Goal: Book appointment/travel/reservation

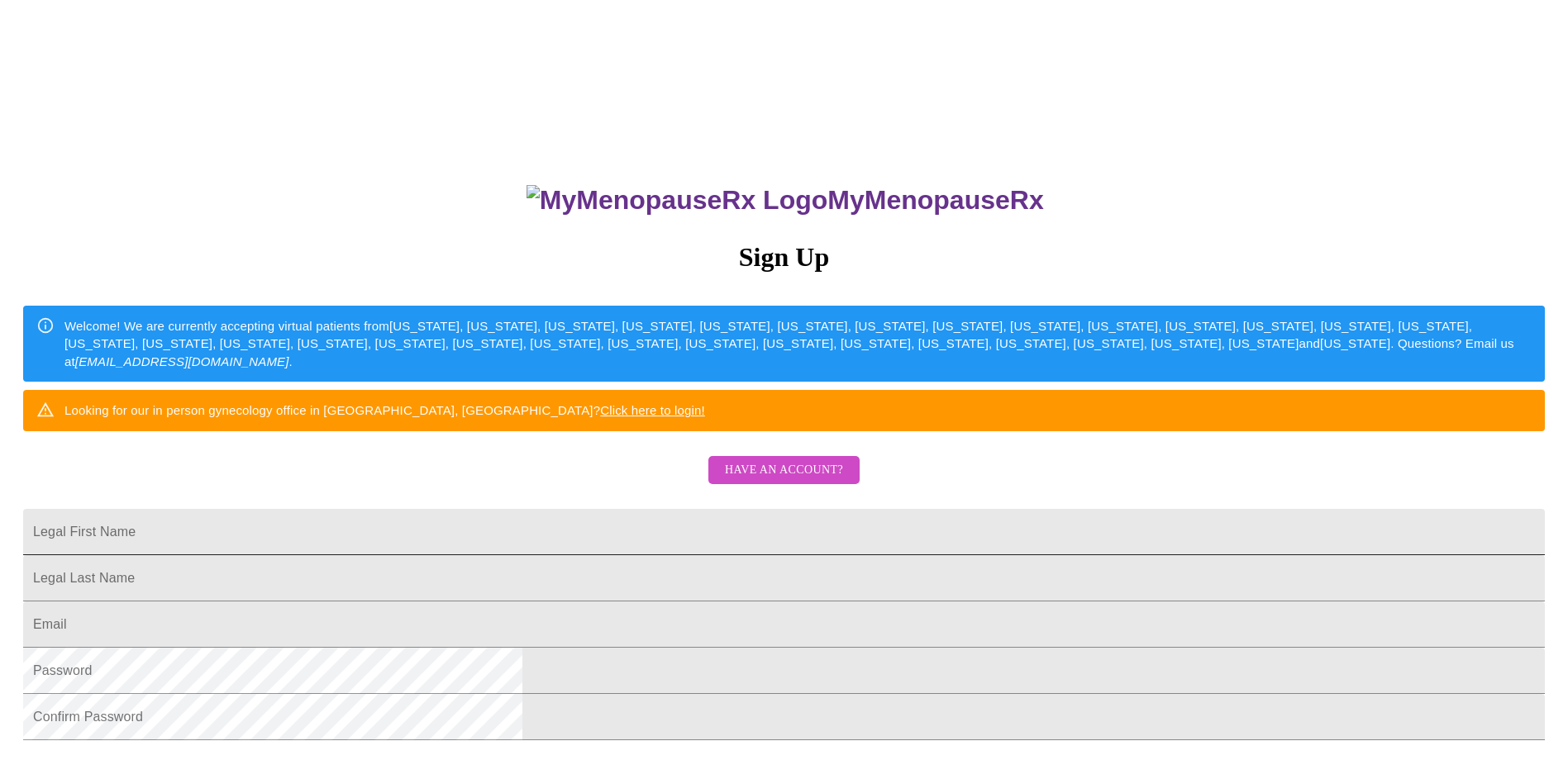
click at [739, 555] on input "Legal First Name" at bounding box center [784, 532] width 1522 height 47
type input "[PERSON_NAME]"
type input "[EMAIL_ADDRESS][DOMAIN_NAME]"
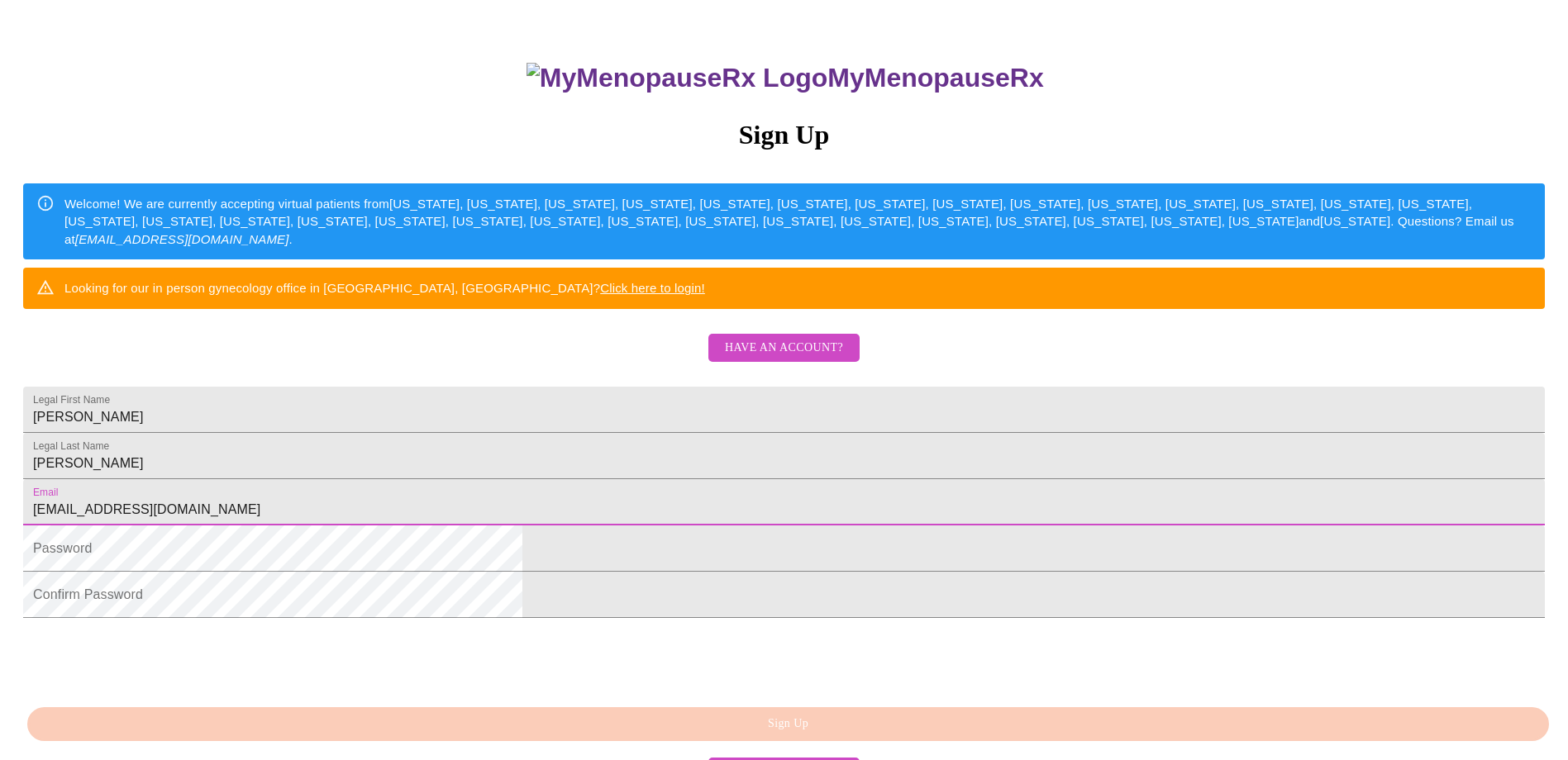
scroll to position [248, 0]
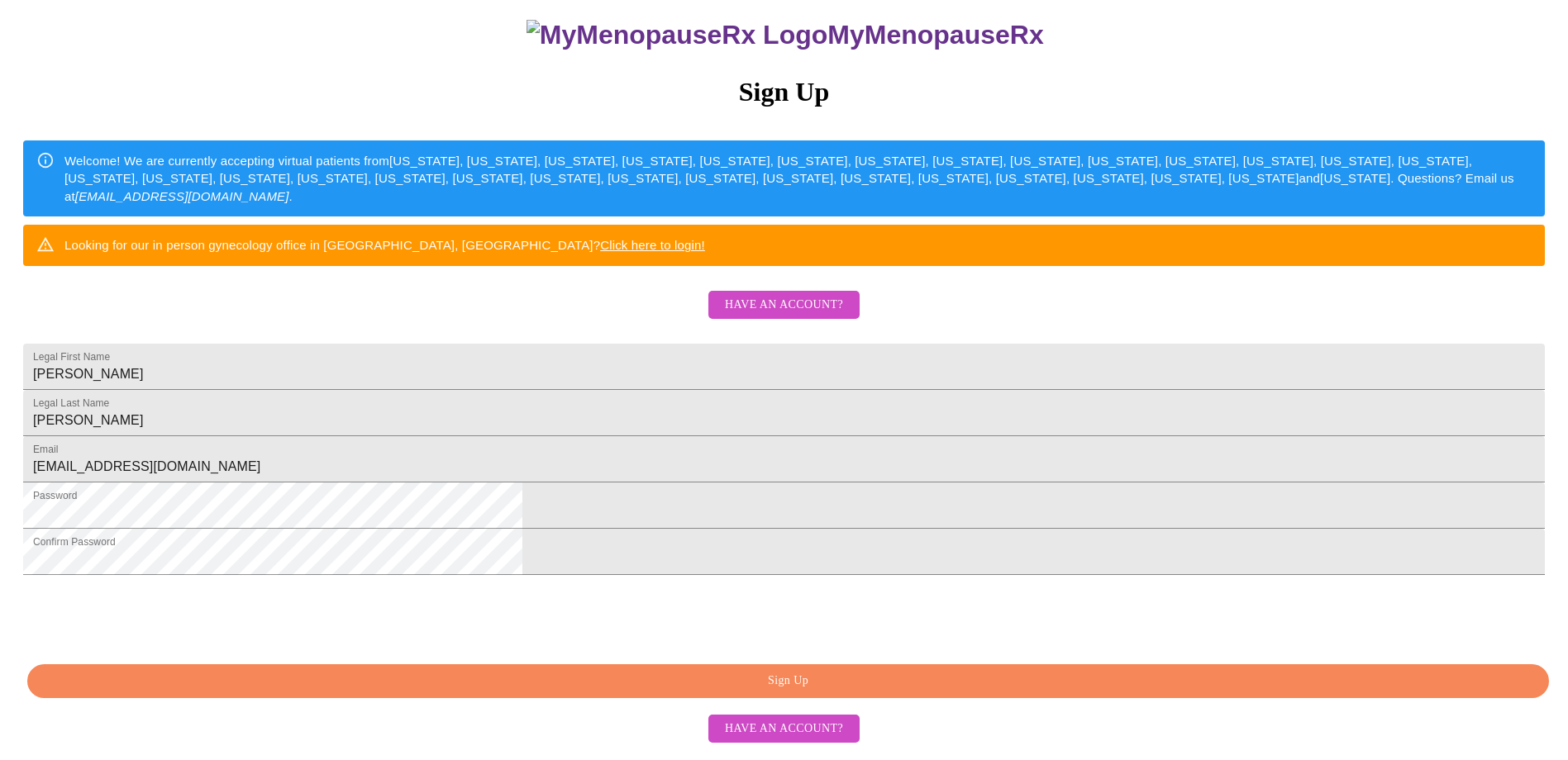
click at [813, 692] on span "Sign Up" at bounding box center [789, 682] width 1484 height 21
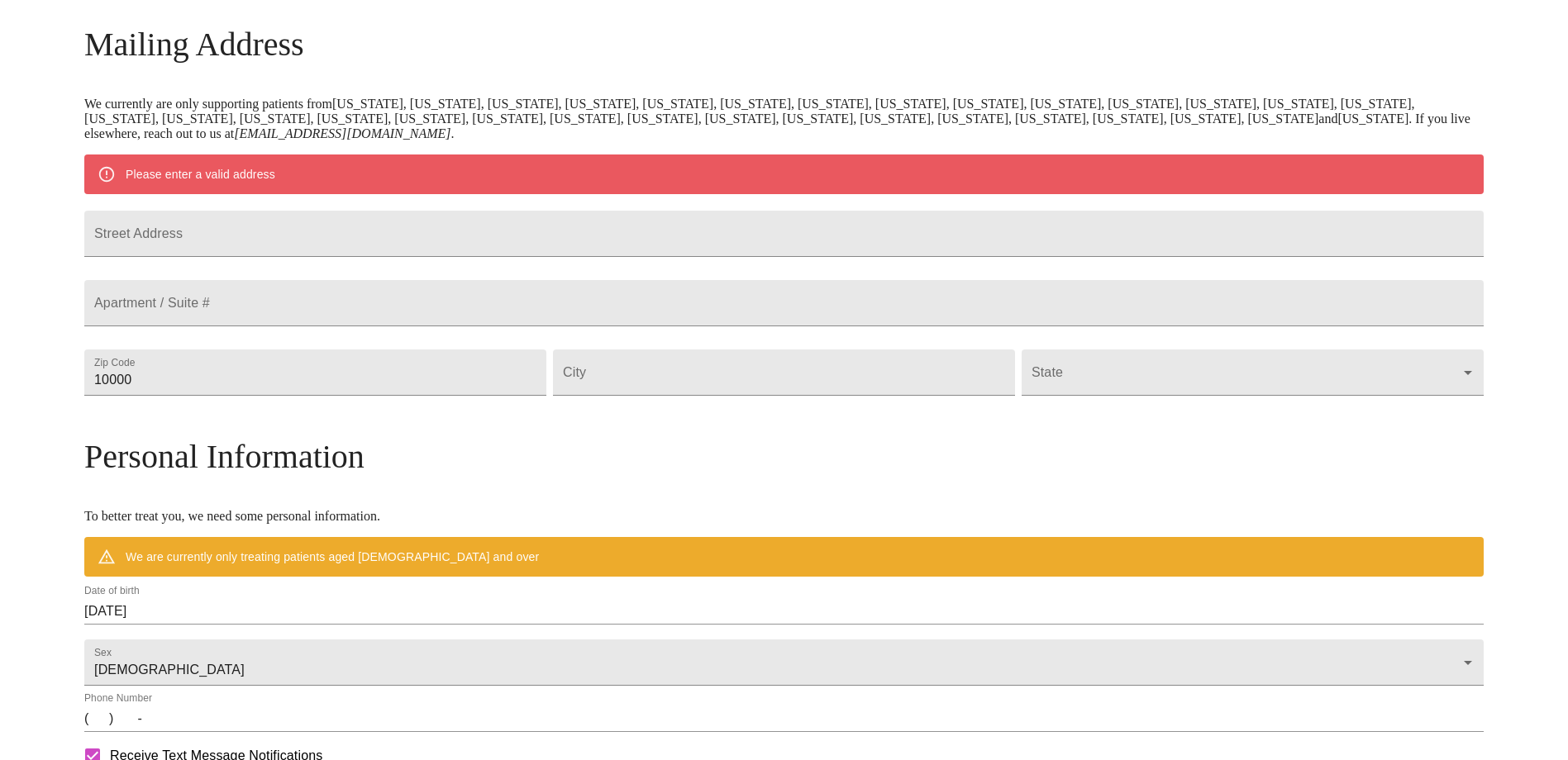
scroll to position [219, 0]
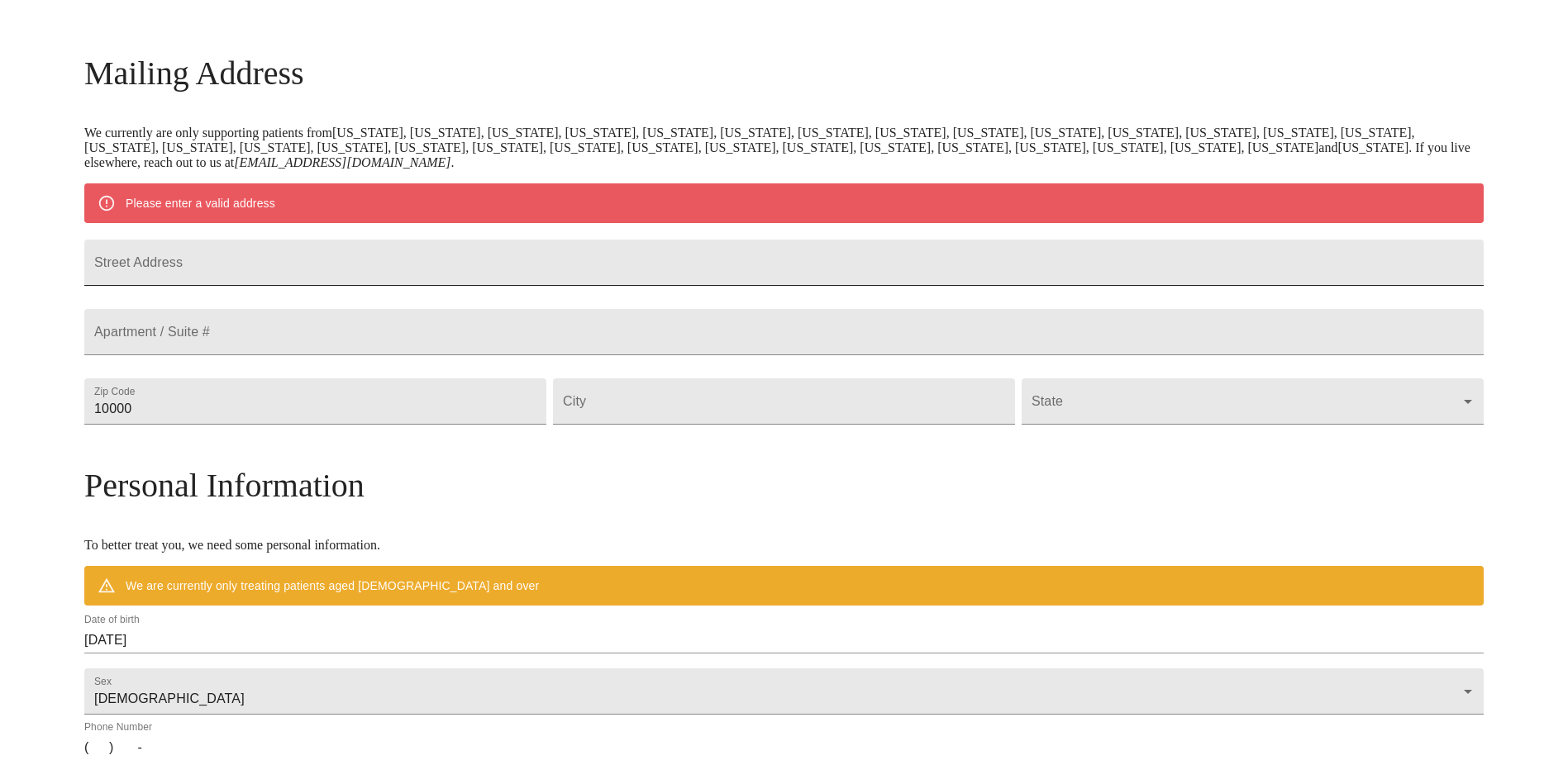
click at [440, 267] on input "Street Address" at bounding box center [784, 263] width 1400 height 47
type input "[STREET_ADDRESS]"
type input "301"
click at [410, 425] on input "10000" at bounding box center [316, 401] width 462 height 47
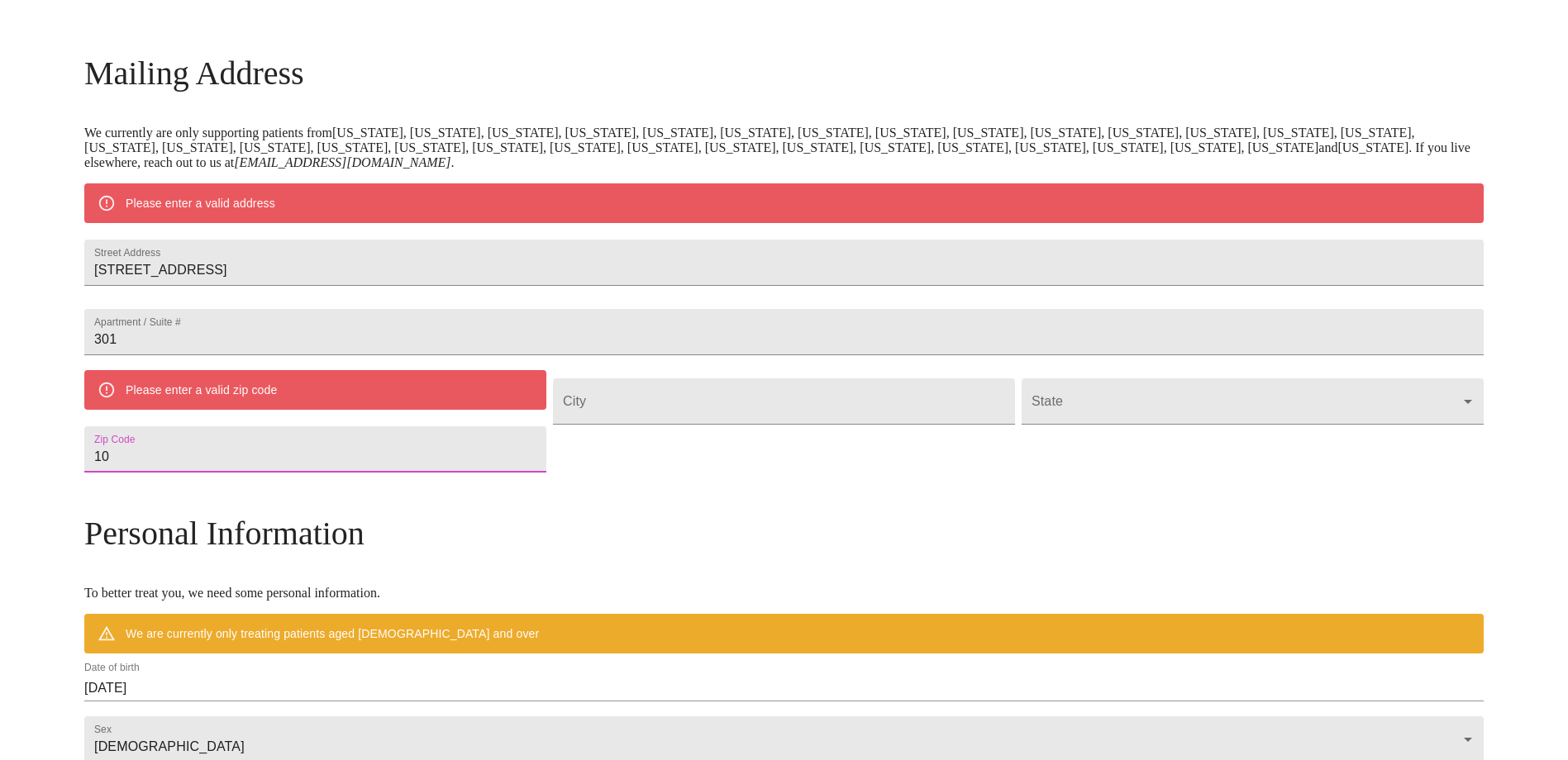
type input "1"
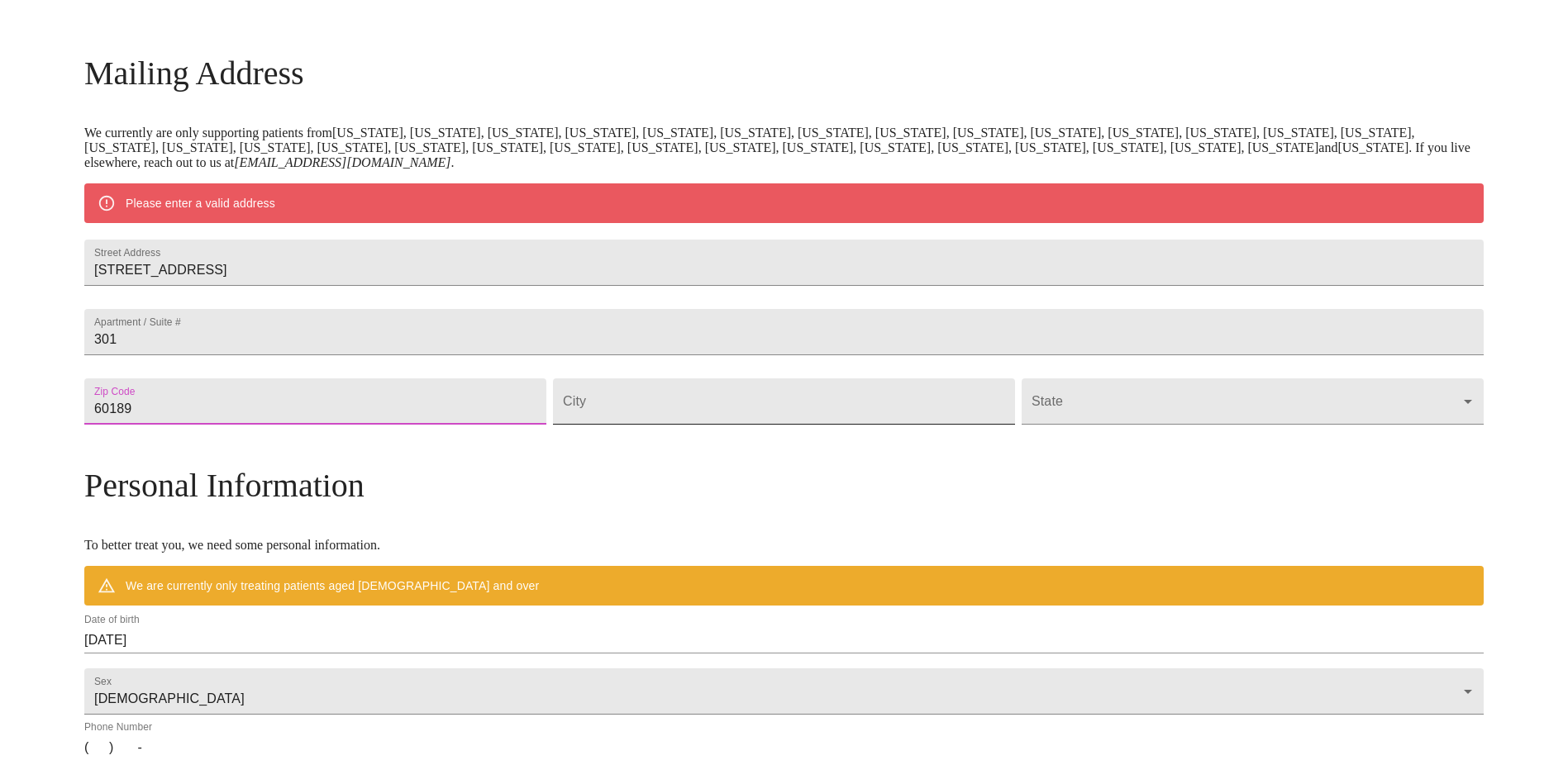
type input "60189"
click at [659, 425] on input "Street Address" at bounding box center [784, 401] width 462 height 47
type input "Wheaton"
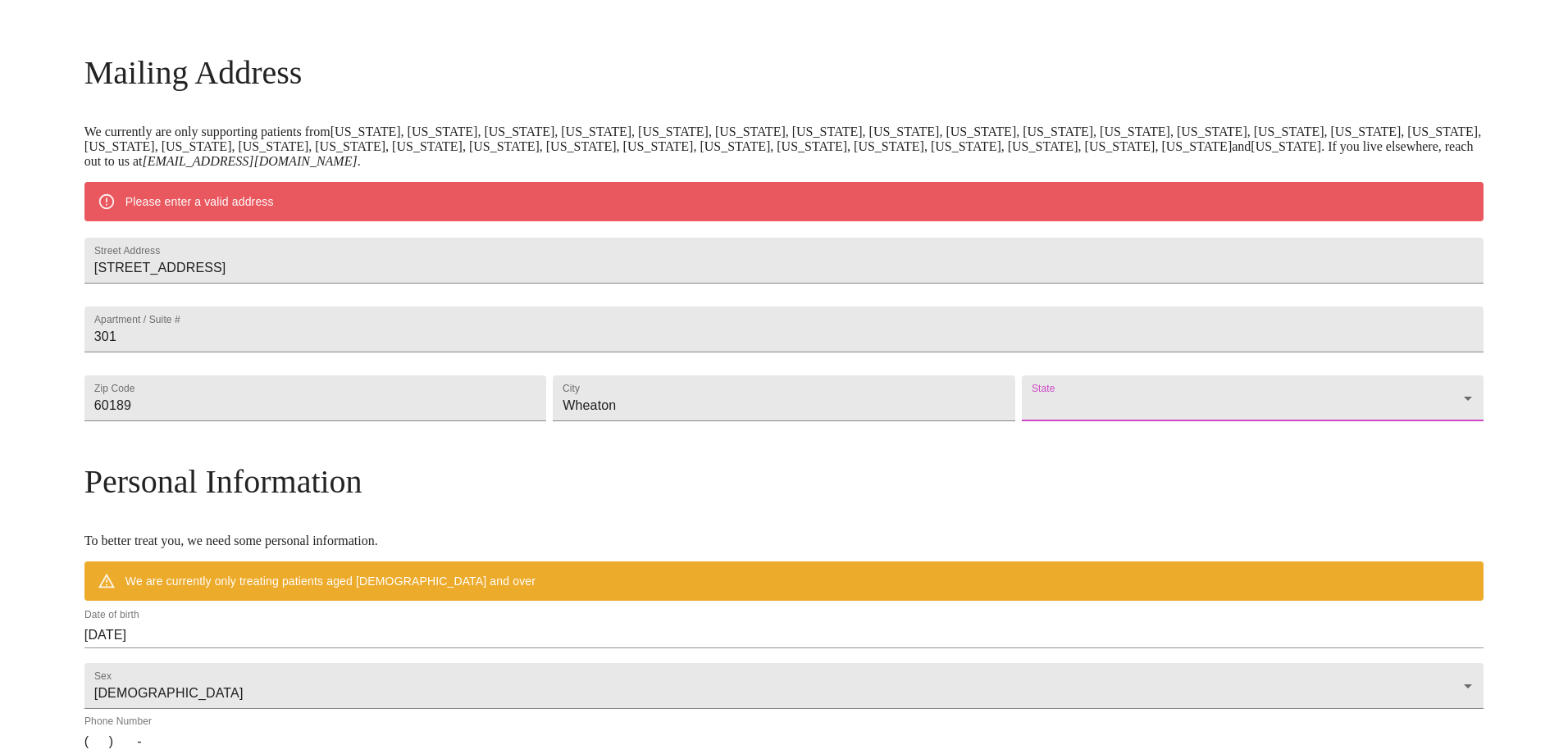
click at [1067, 432] on body "MyMenopauseRx Welcome to MyMenopauseRx Since it's your first time here, you'll …" at bounding box center [784, 428] width 1555 height 1279
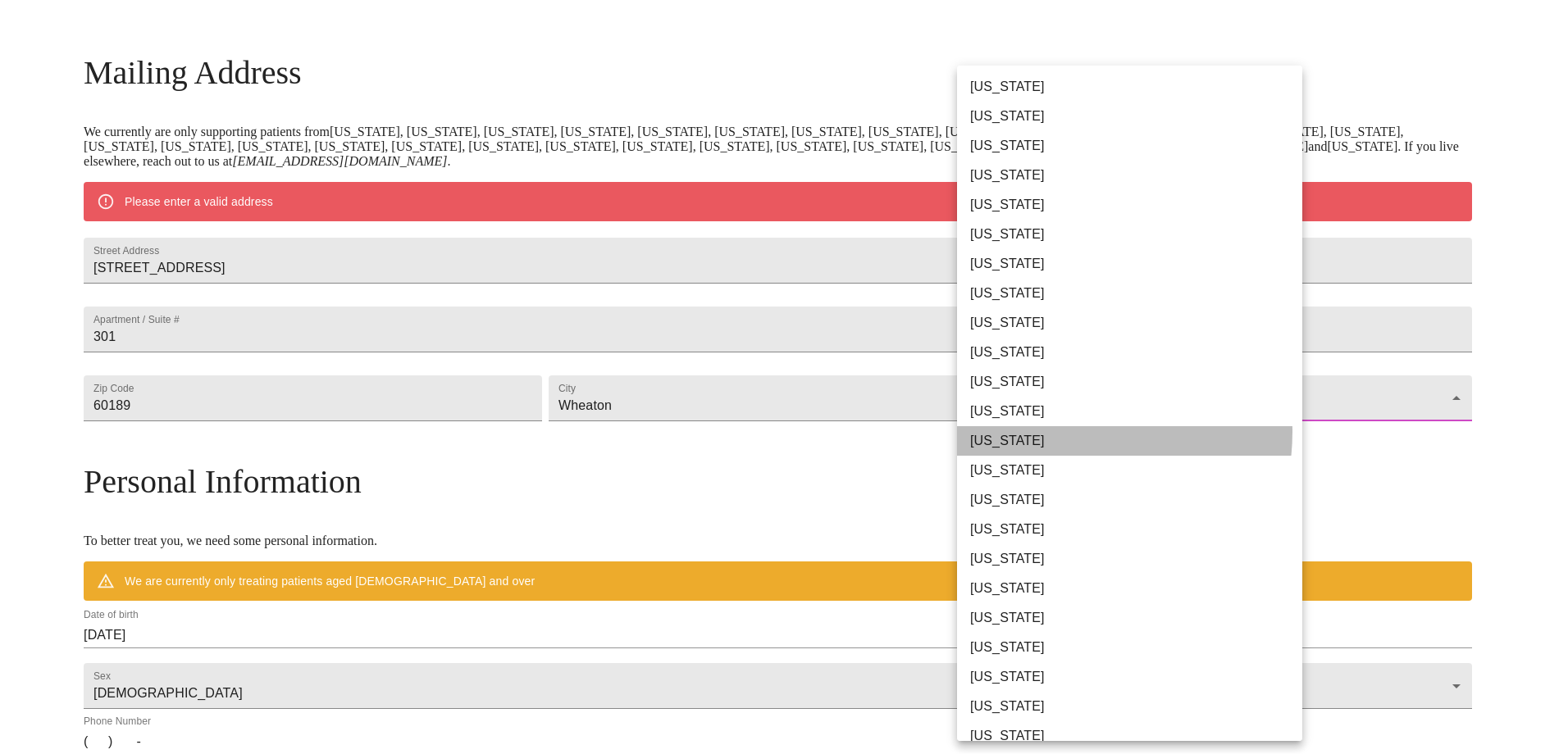
click at [1067, 432] on li "[US_STATE]" at bounding box center [1136, 441] width 358 height 29
type input "[US_STATE]"
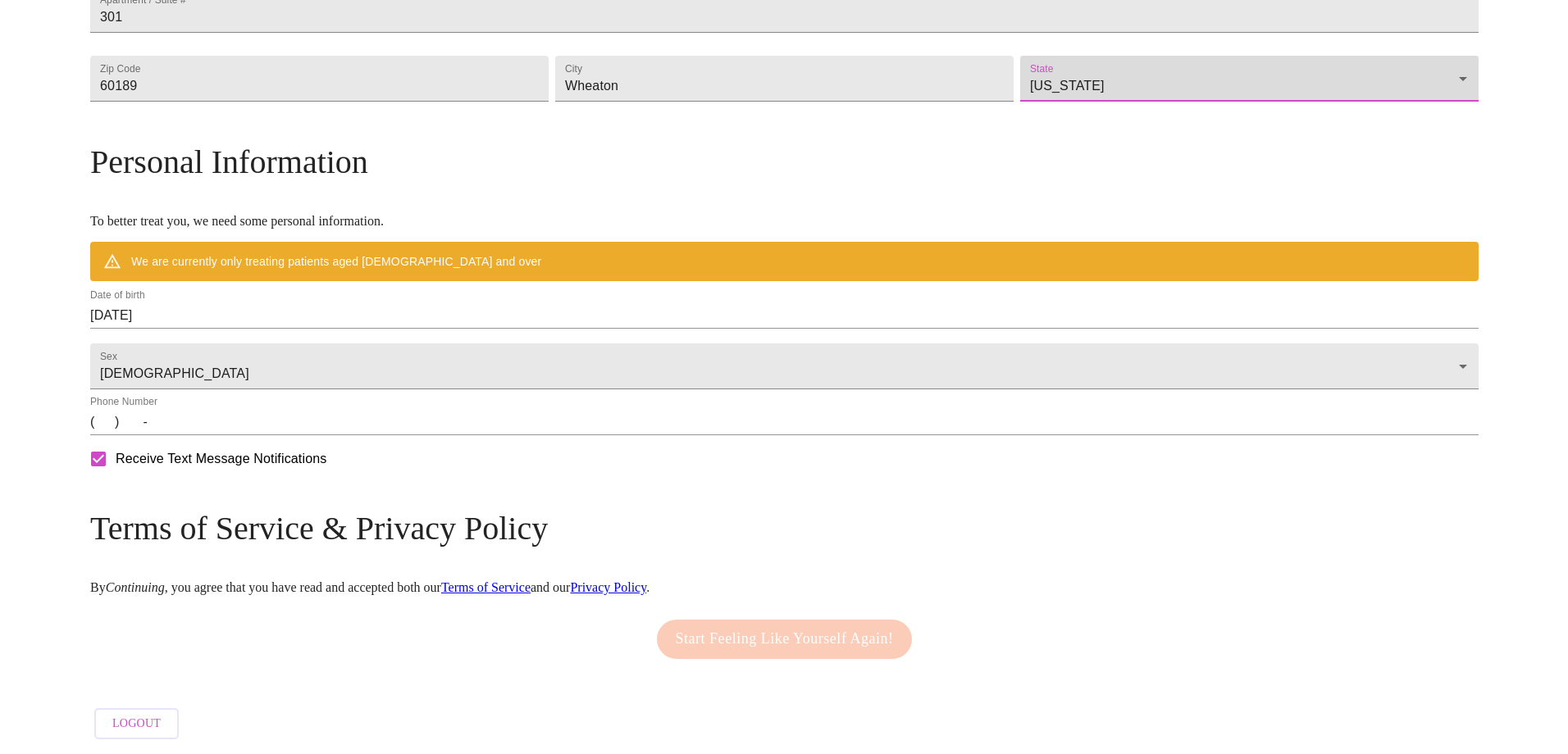
scroll to position [536, 0]
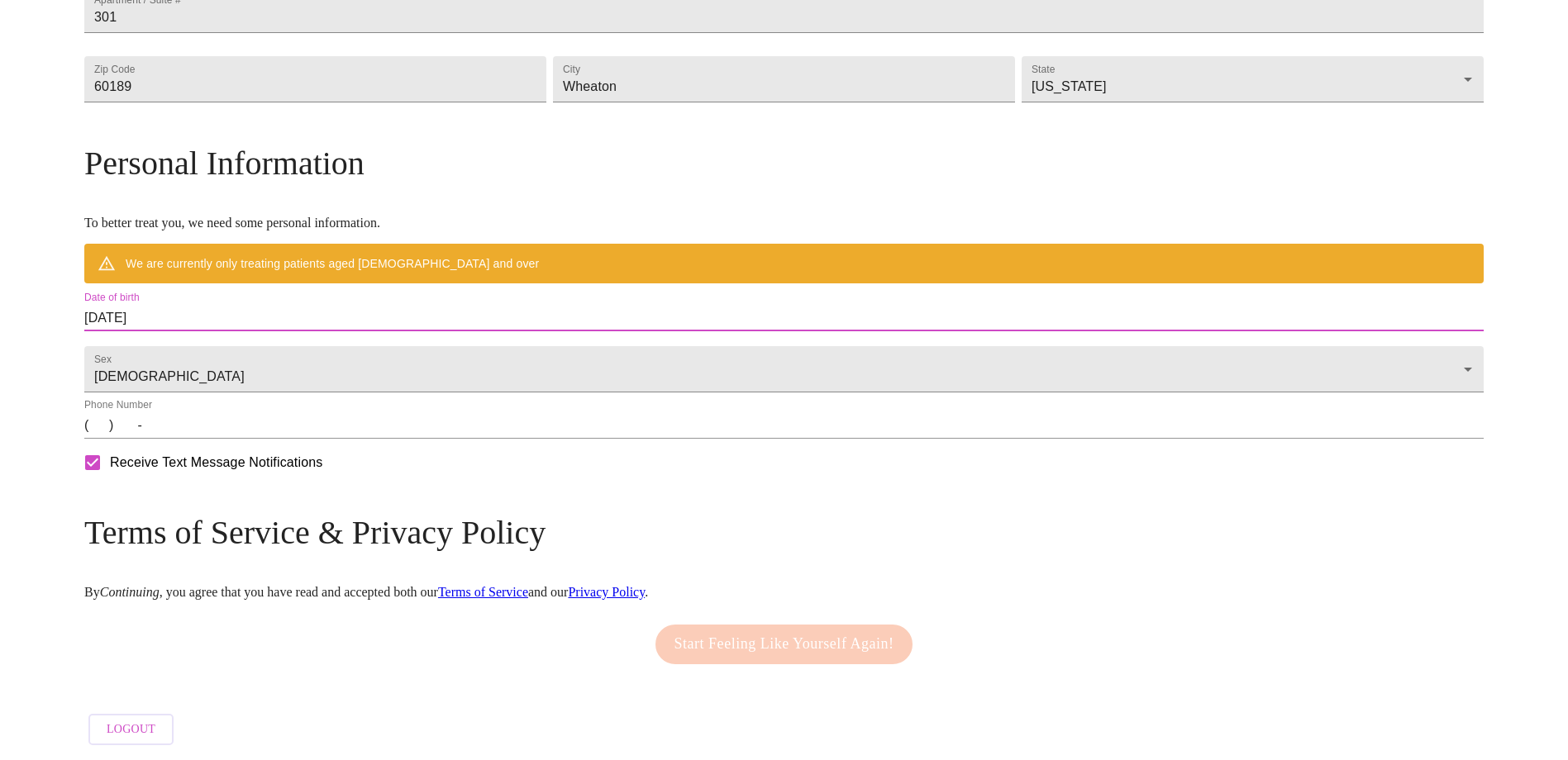
click at [326, 305] on input "[DATE]" at bounding box center [784, 319] width 1400 height 27
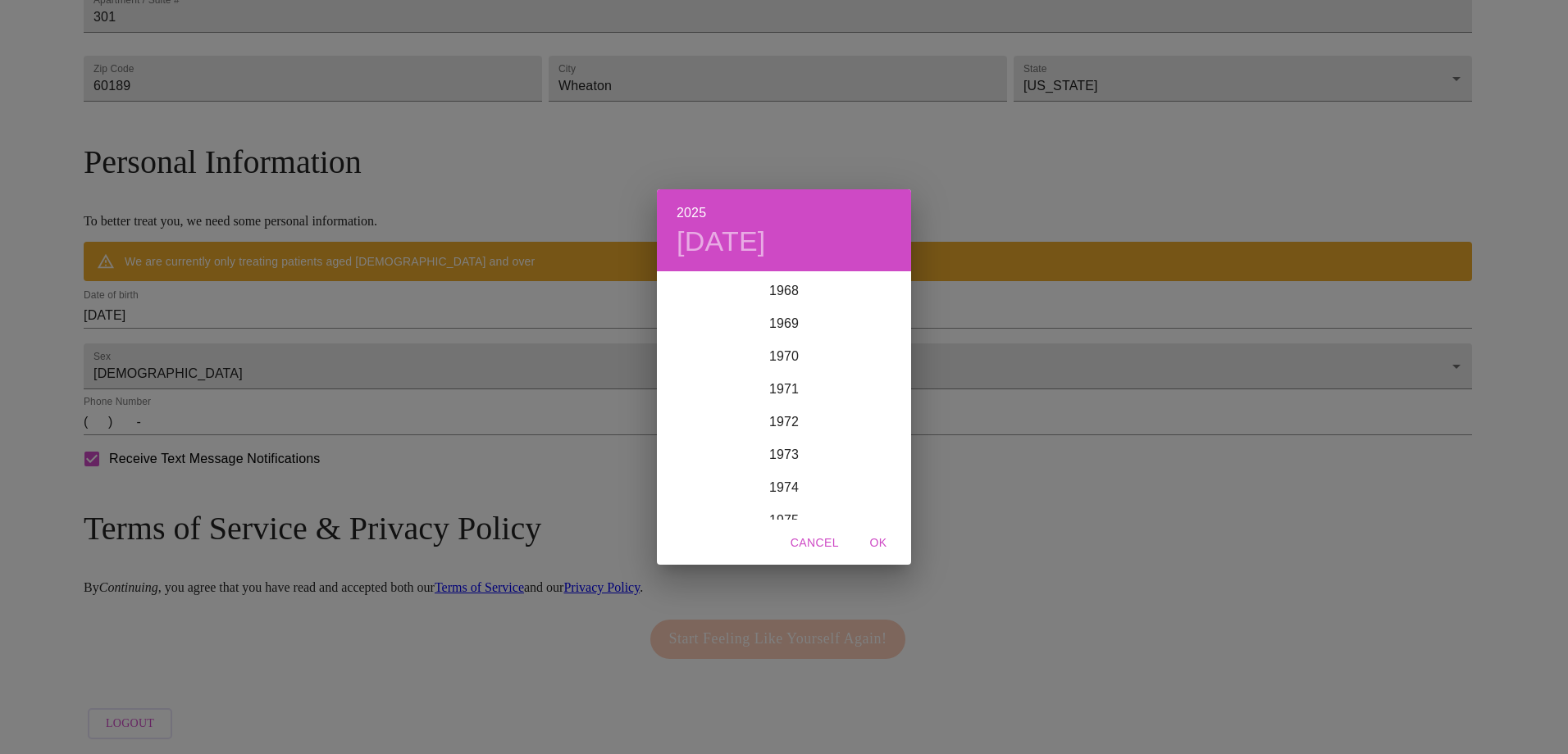
scroll to position [2316, 0]
click at [786, 500] on div "1976" at bounding box center [784, 500] width 254 height 33
click at [869, 429] on div "Sep" at bounding box center [868, 427] width 84 height 61
click at [717, 476] on p "27" at bounding box center [718, 477] width 13 height 16
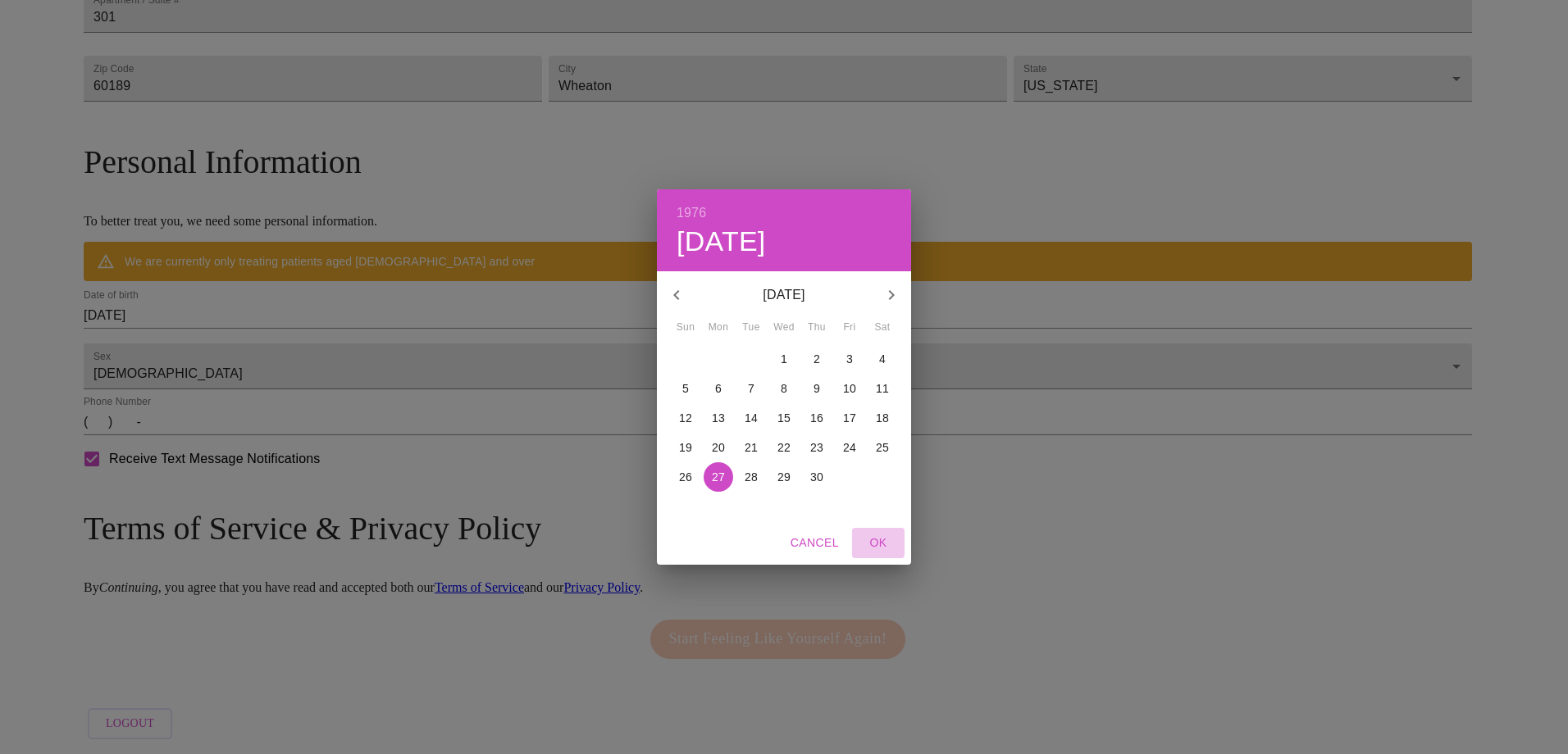
click at [880, 539] on span "OK" at bounding box center [879, 544] width 40 height 21
type input "[DATE]"
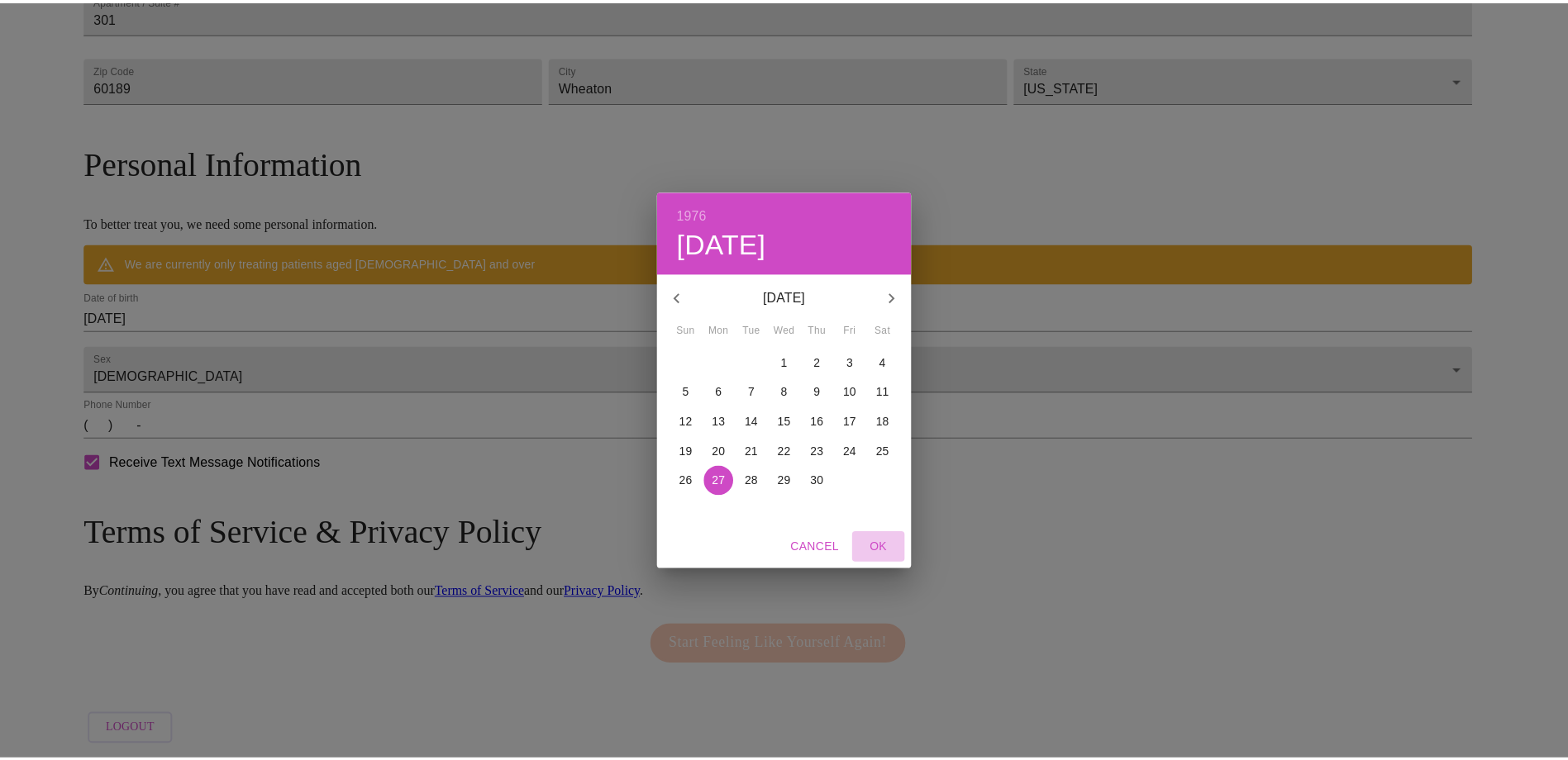
scroll to position [493, 0]
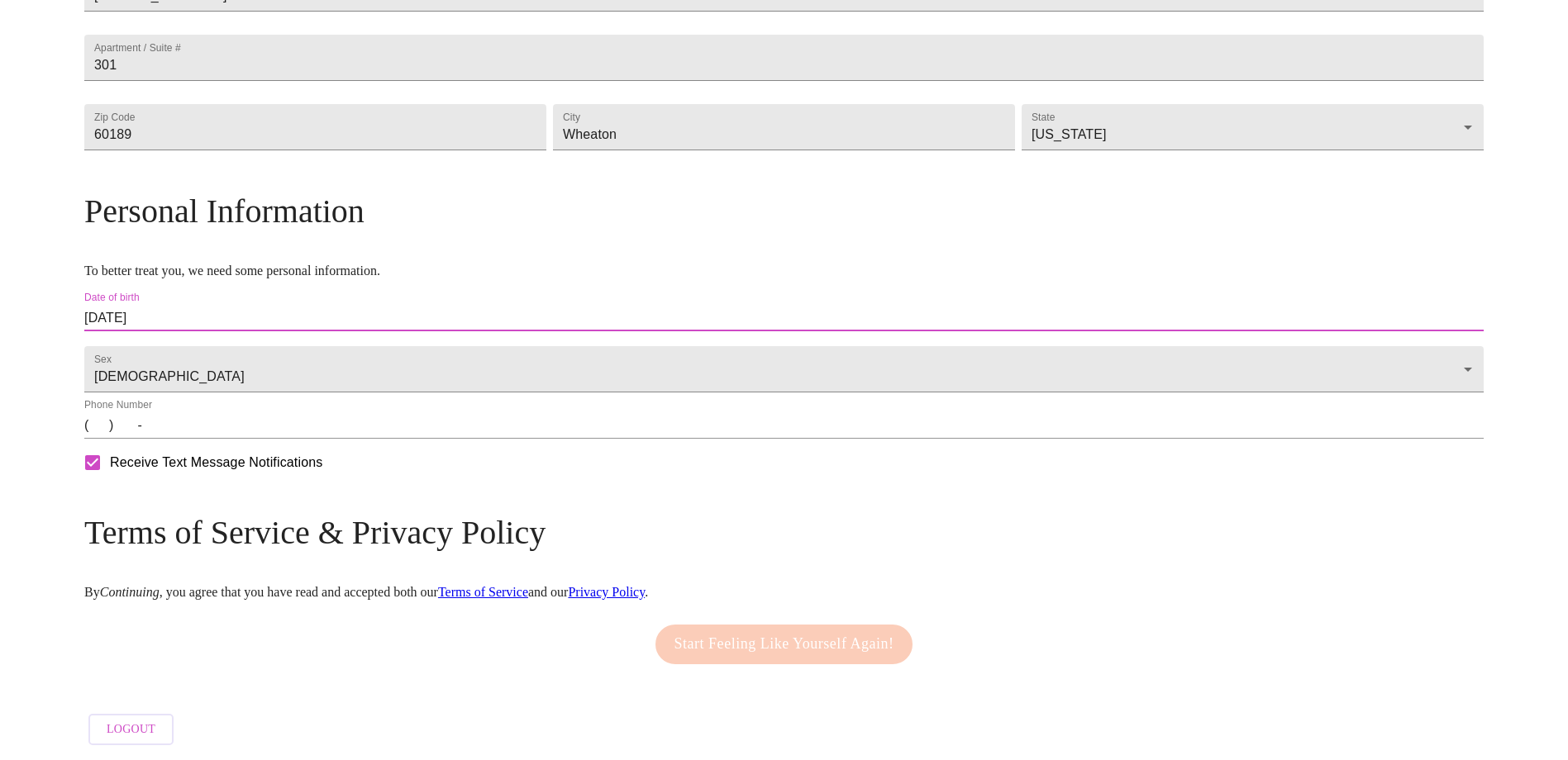
click at [274, 431] on input "(   )    -" at bounding box center [784, 426] width 1400 height 27
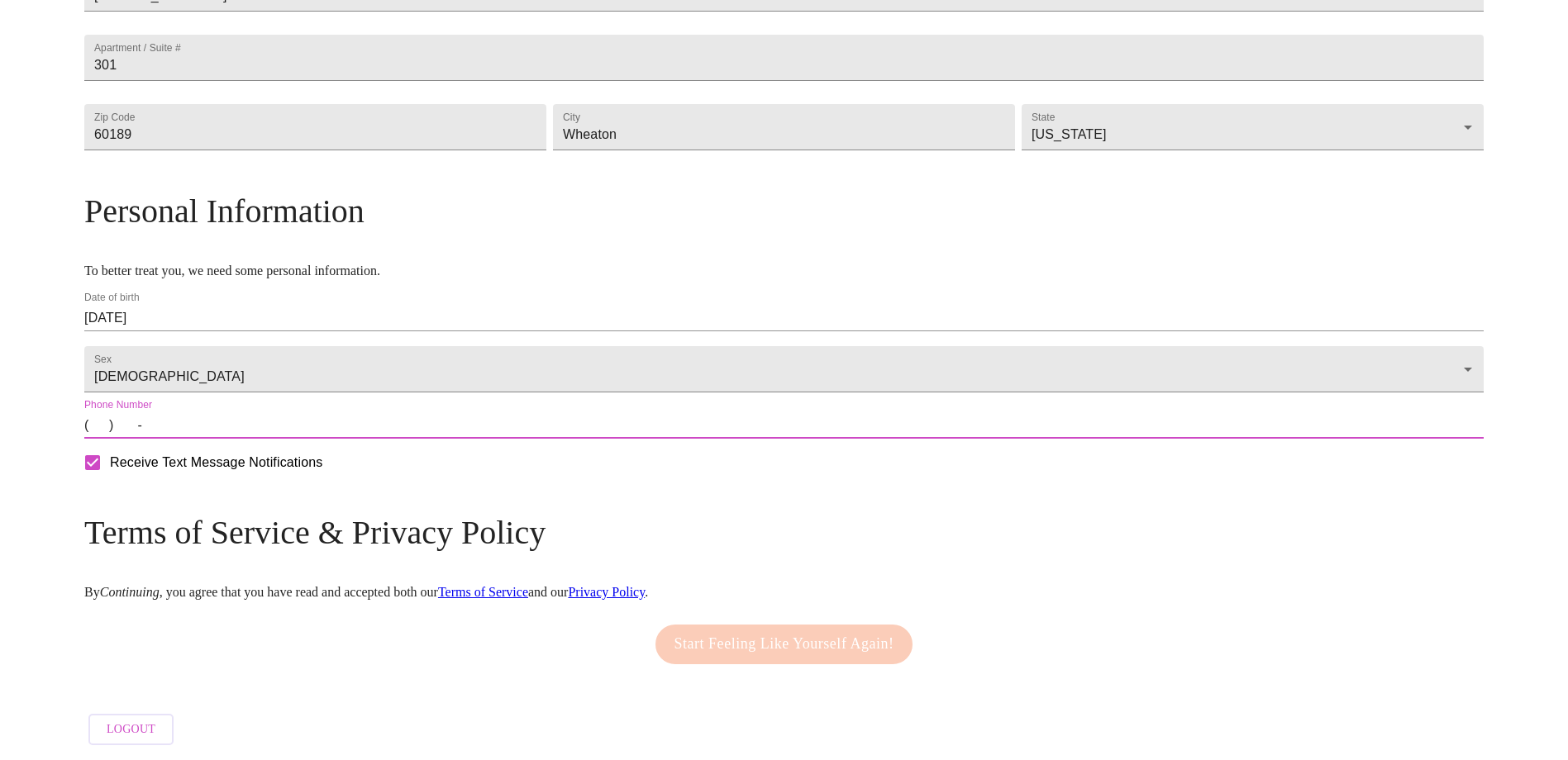
type input "[PHONE_NUMBER]"
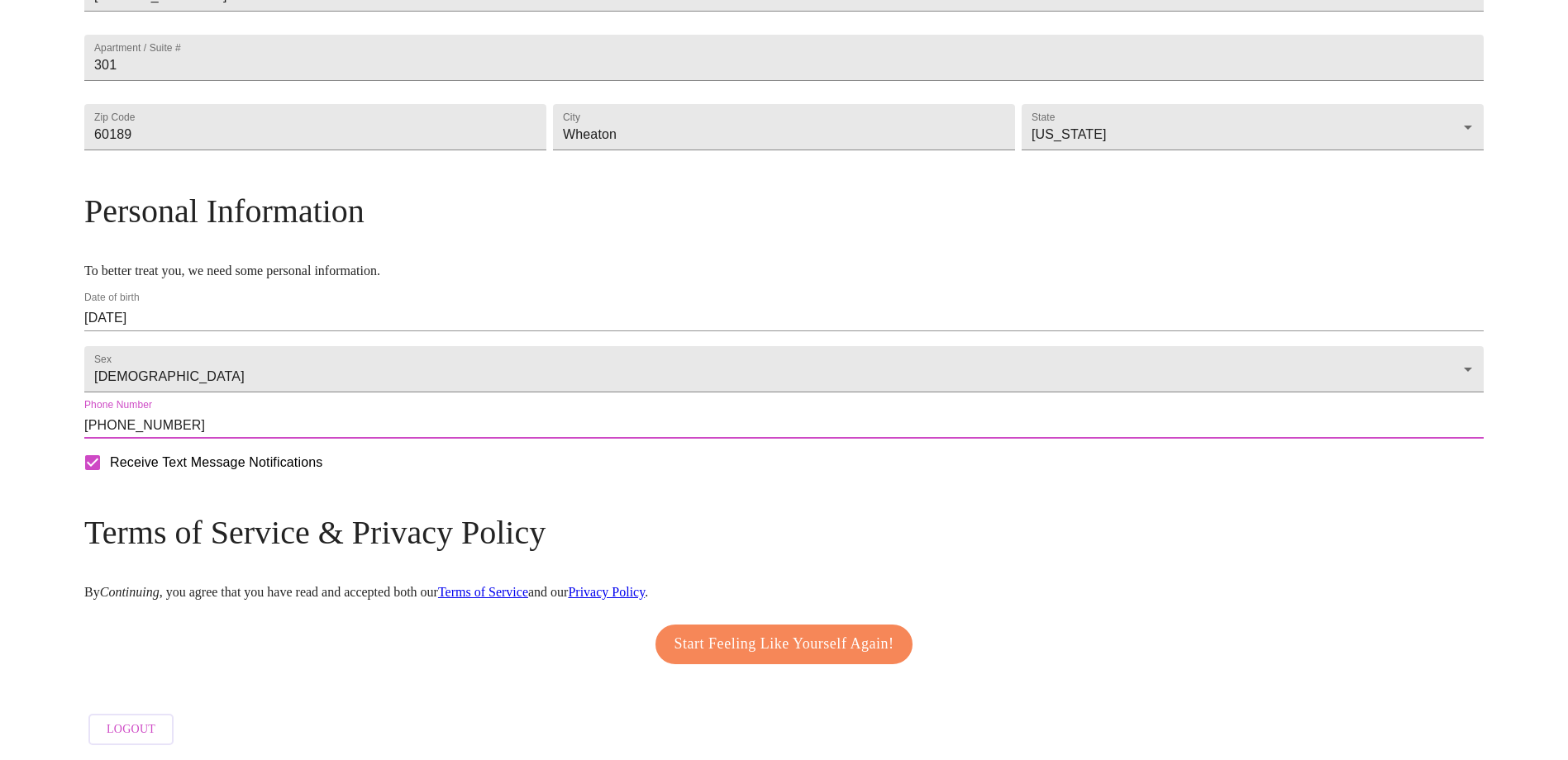
click at [709, 633] on span "Start Feeling Like Yourself Again!" at bounding box center [784, 645] width 220 height 27
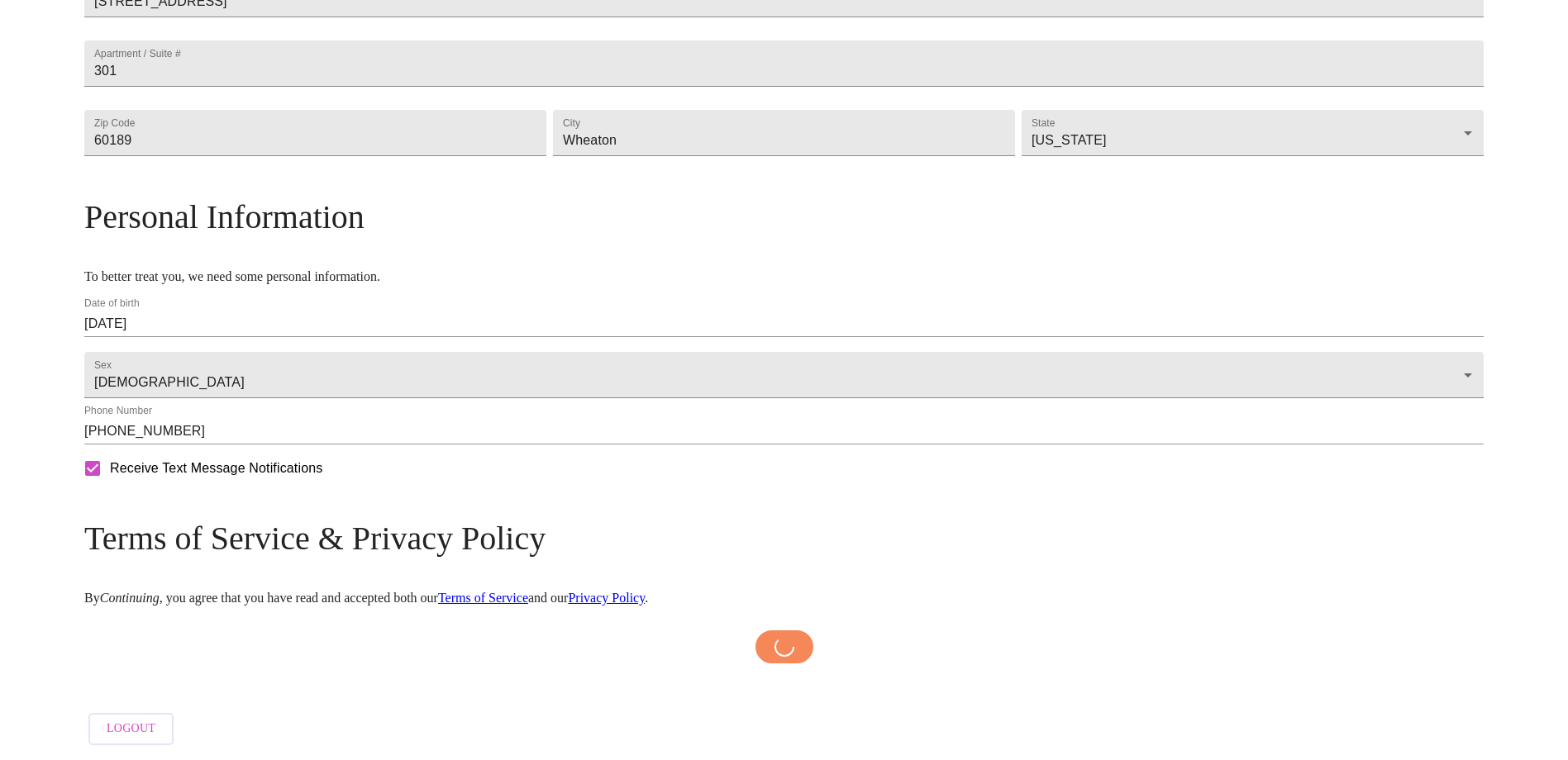
scroll to position [487, 0]
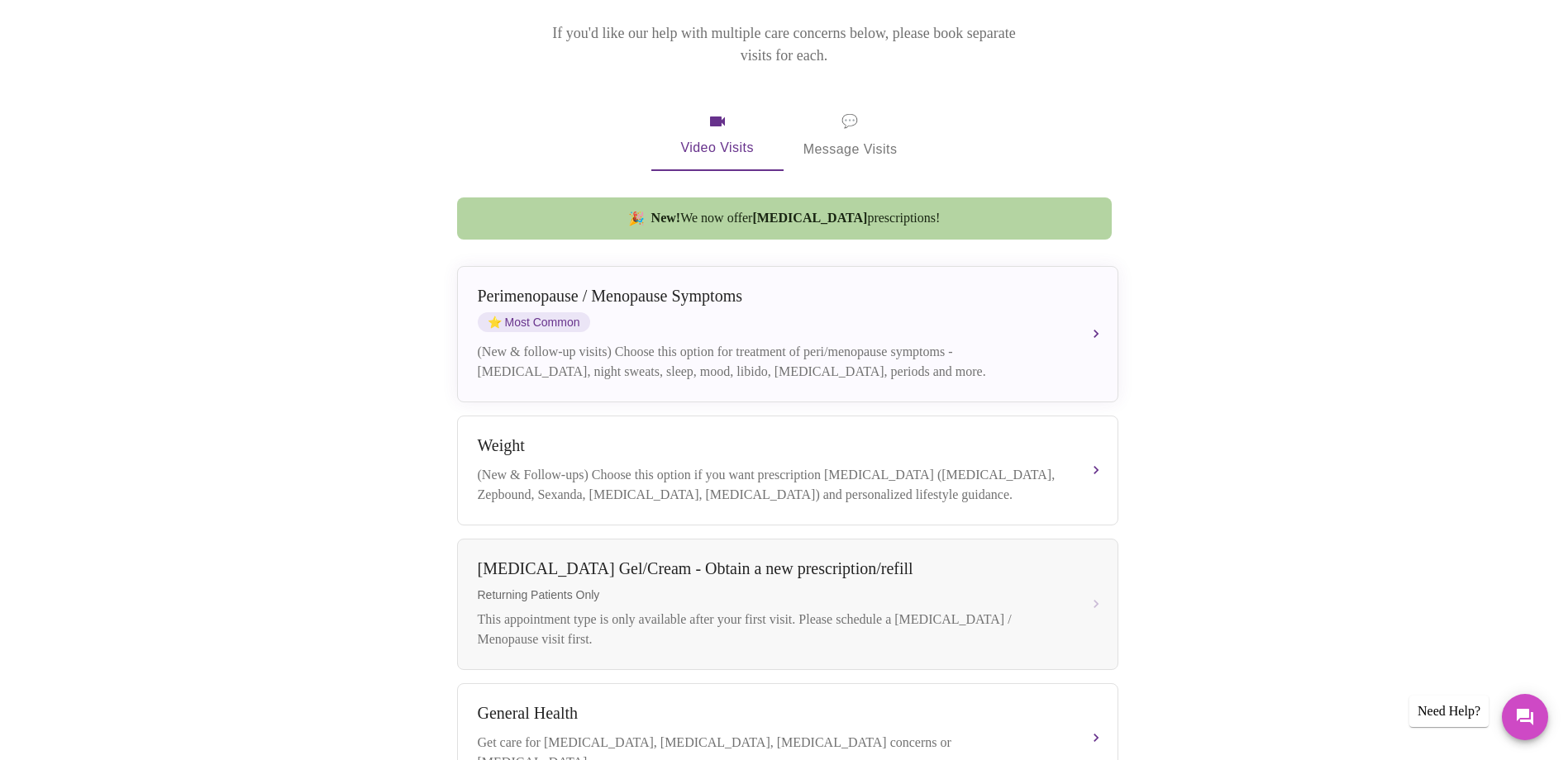
scroll to position [248, 0]
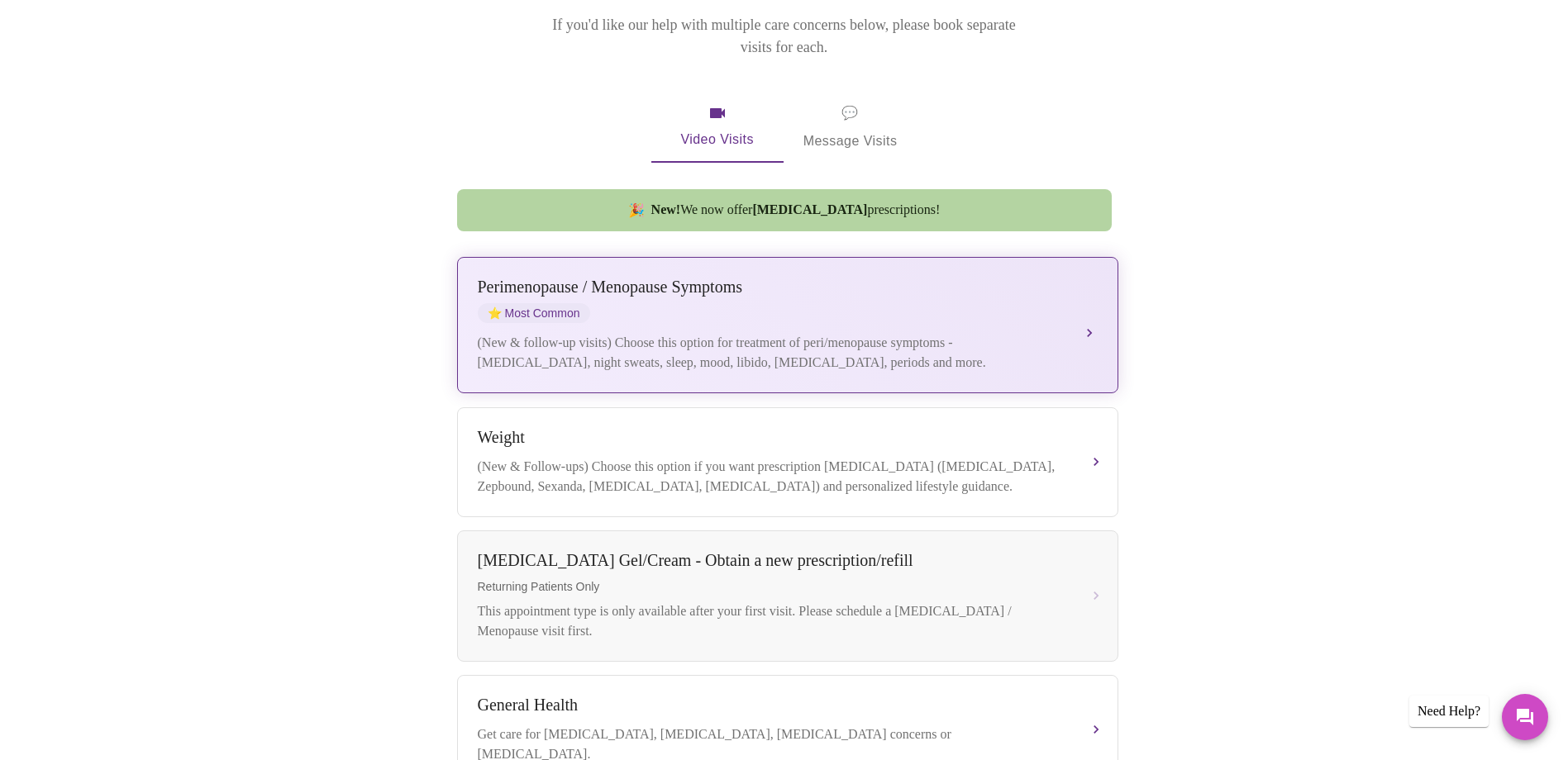
click at [767, 297] on div "[MEDICAL_DATA] / Menopause Symptoms ⭐ Most Common" at bounding box center [771, 301] width 587 height 46
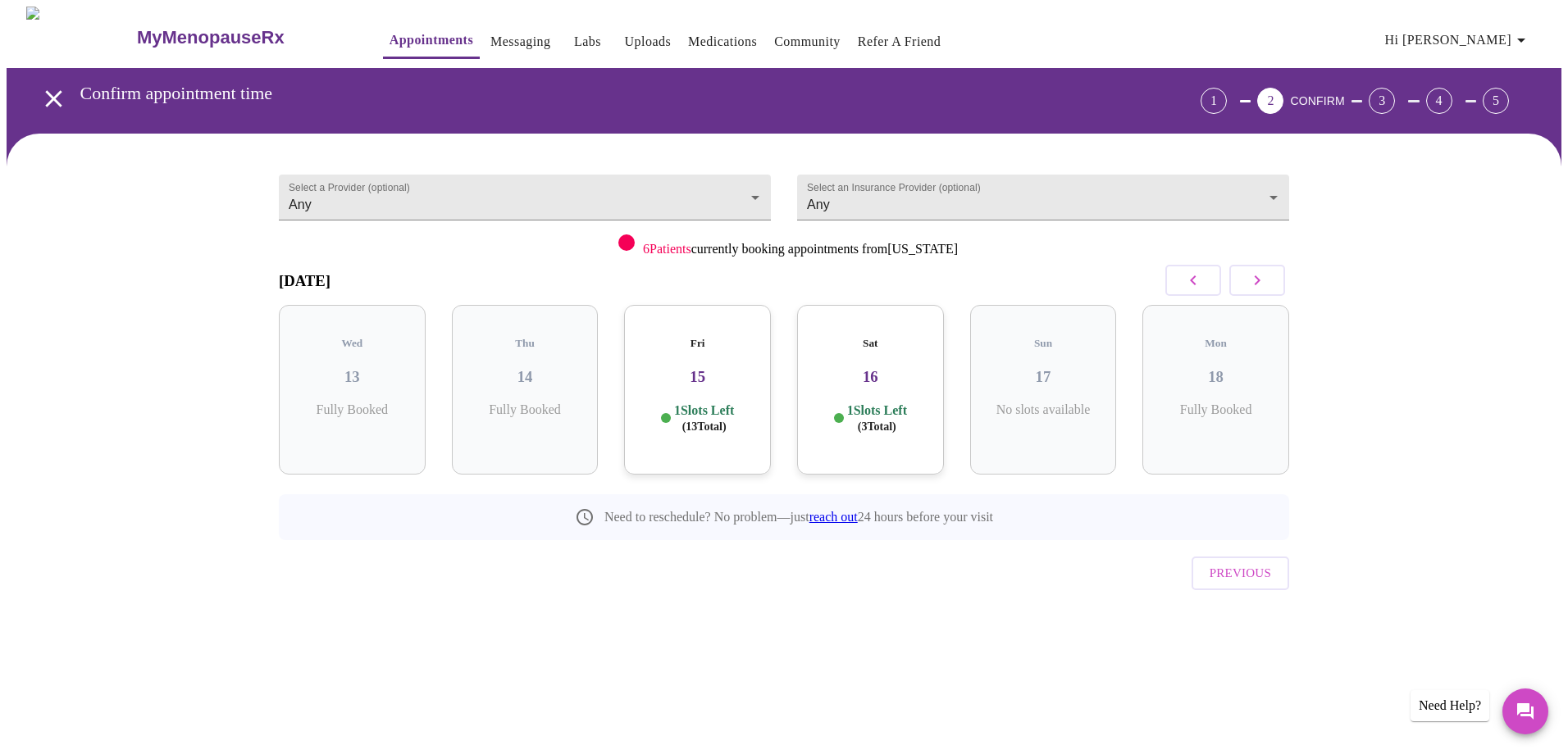
click at [716, 376] on div "Fri 15 1 Slots Left ( 13 Total)" at bounding box center [698, 390] width 147 height 170
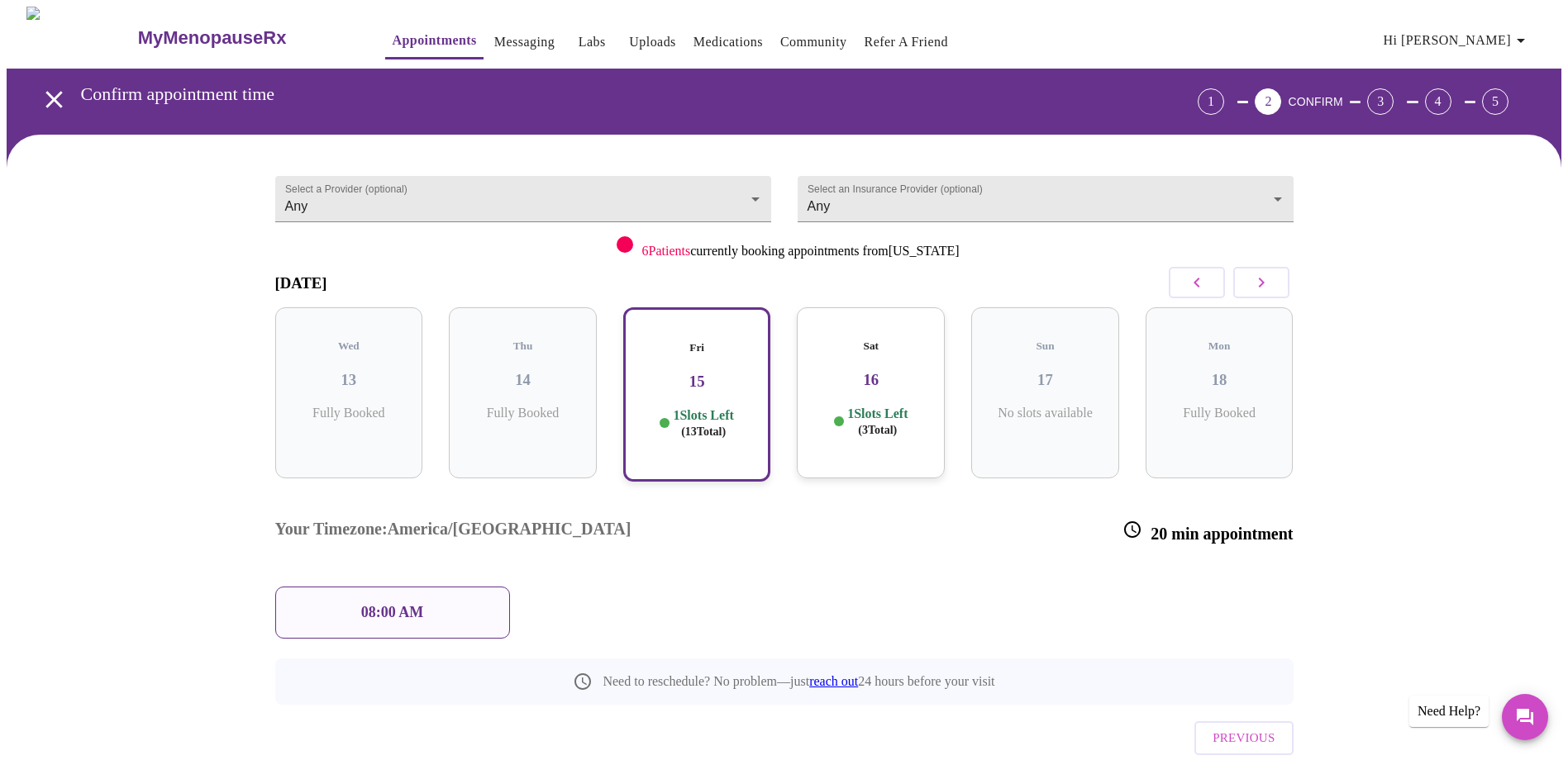
click at [401, 604] on p "08:00 AM" at bounding box center [393, 613] width 63 height 17
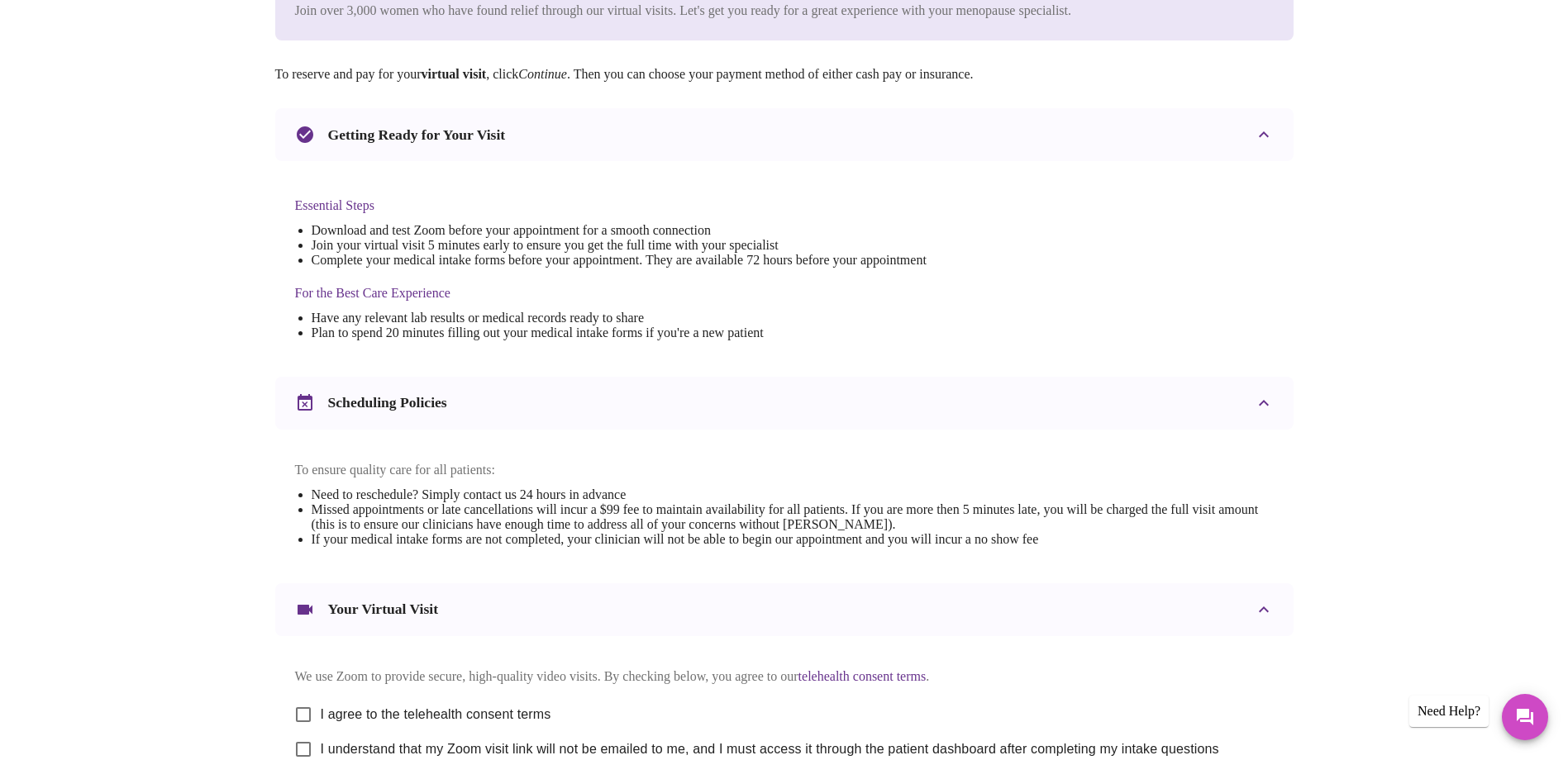
scroll to position [413, 0]
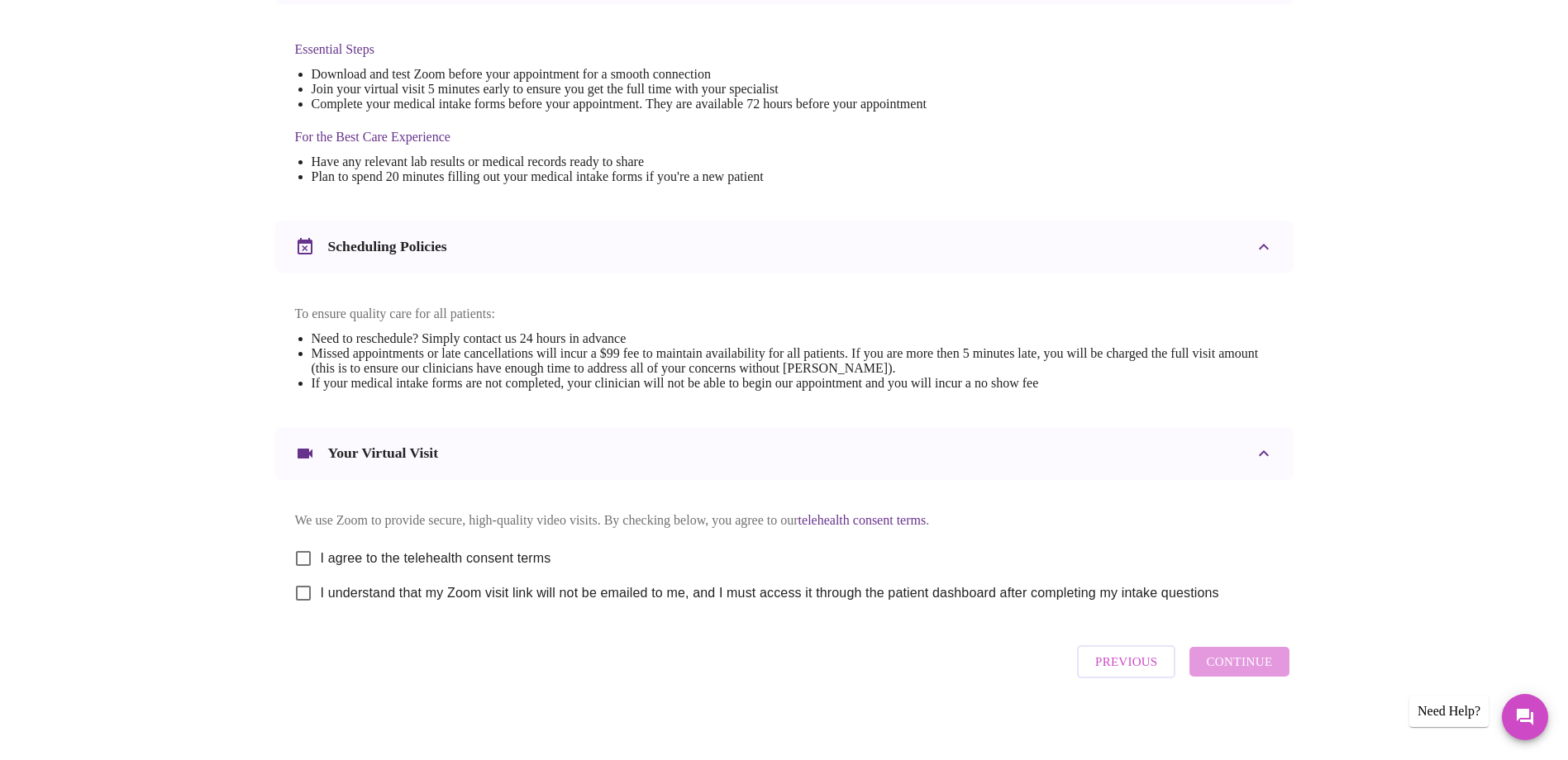
click at [303, 575] on input "I agree to the telehealth consent terms" at bounding box center [304, 558] width 34 height 34
checkbox input "true"
click at [303, 602] on input "I understand that my Zoom visit link will not be emailed to me, and I must acce…" at bounding box center [304, 594] width 34 height 34
checkbox input "true"
click at [1255, 672] on span "Continue" at bounding box center [1240, 662] width 67 height 22
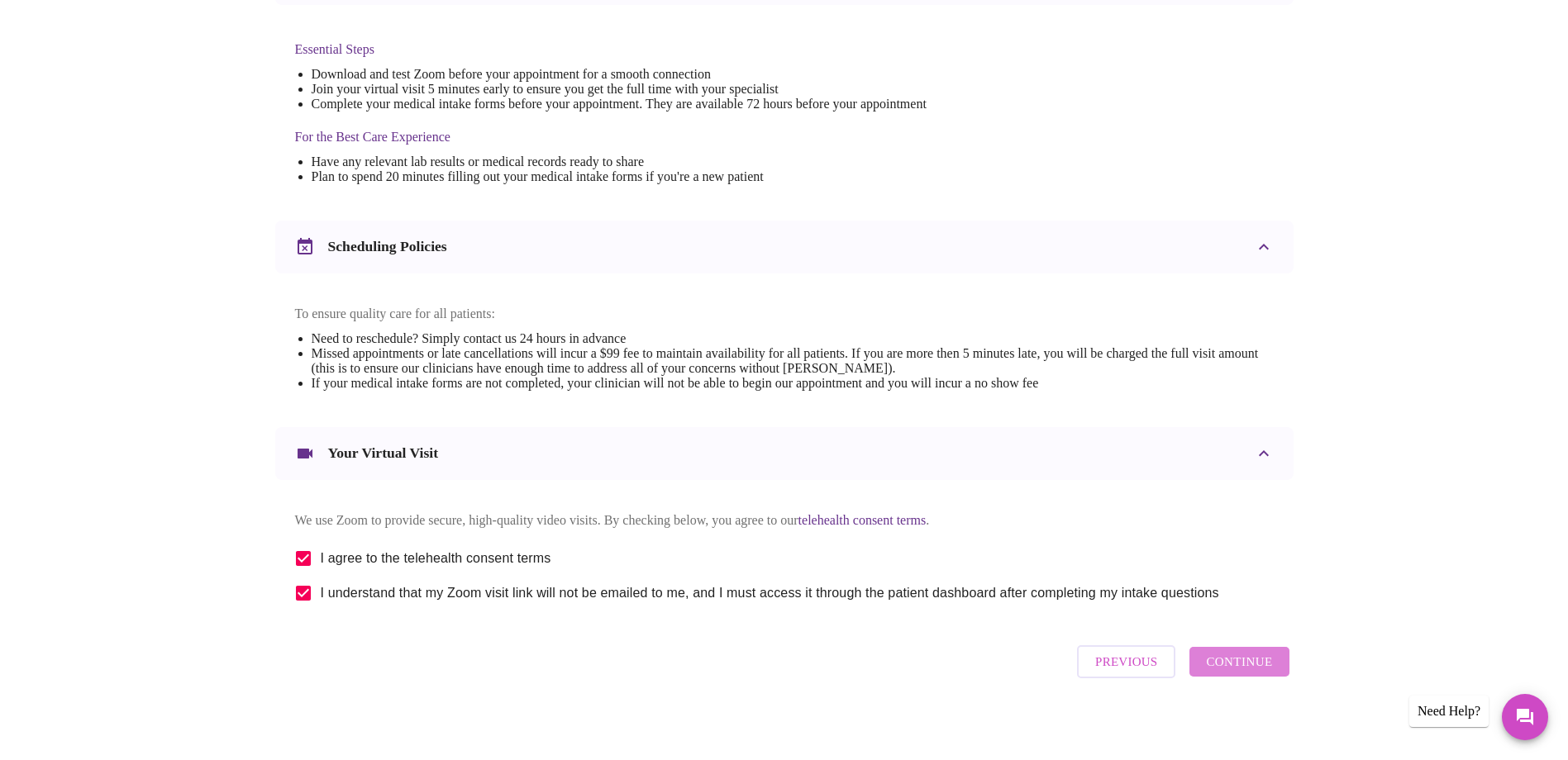
scroll to position [0, 0]
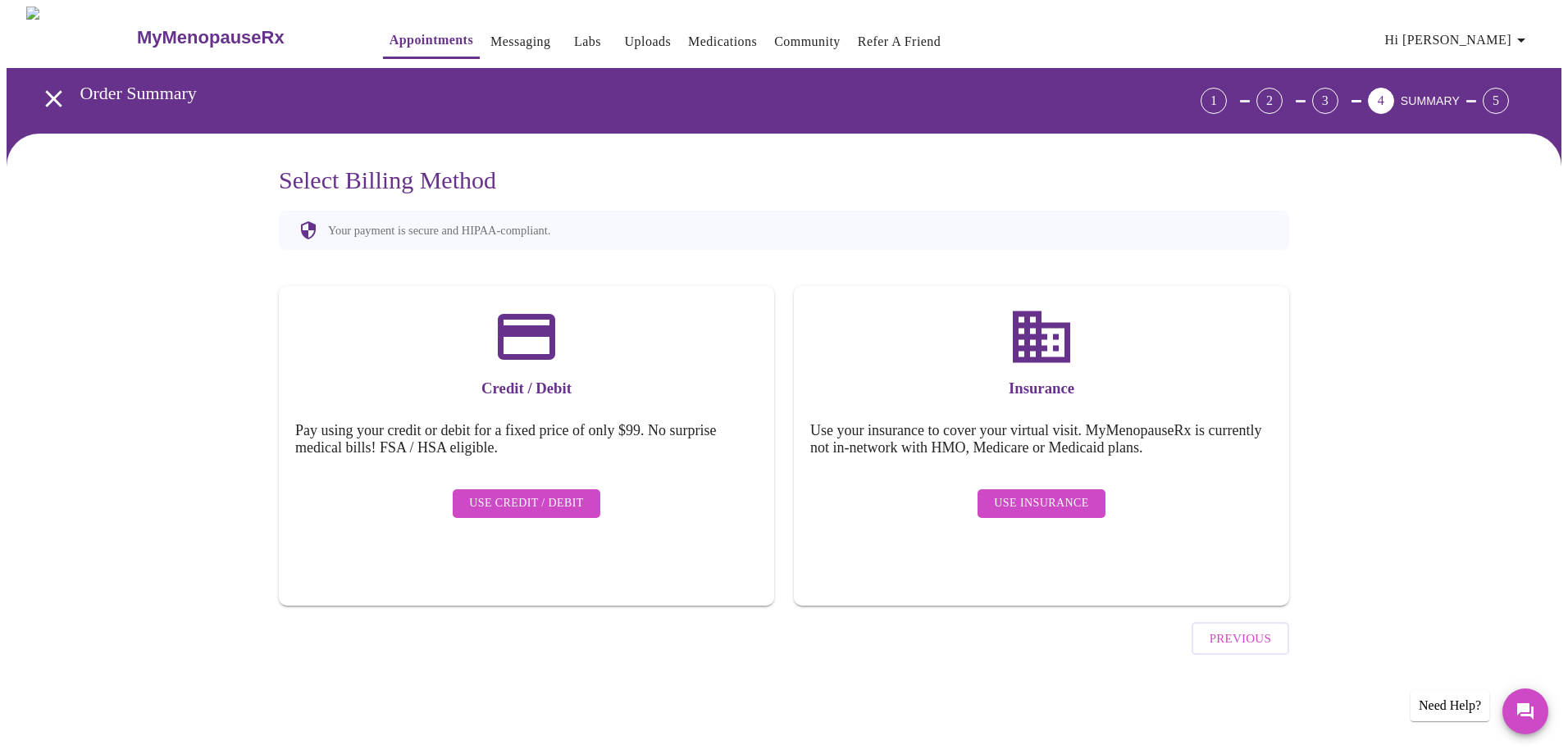
click at [1048, 494] on span "Use Insurance" at bounding box center [1041, 504] width 94 height 21
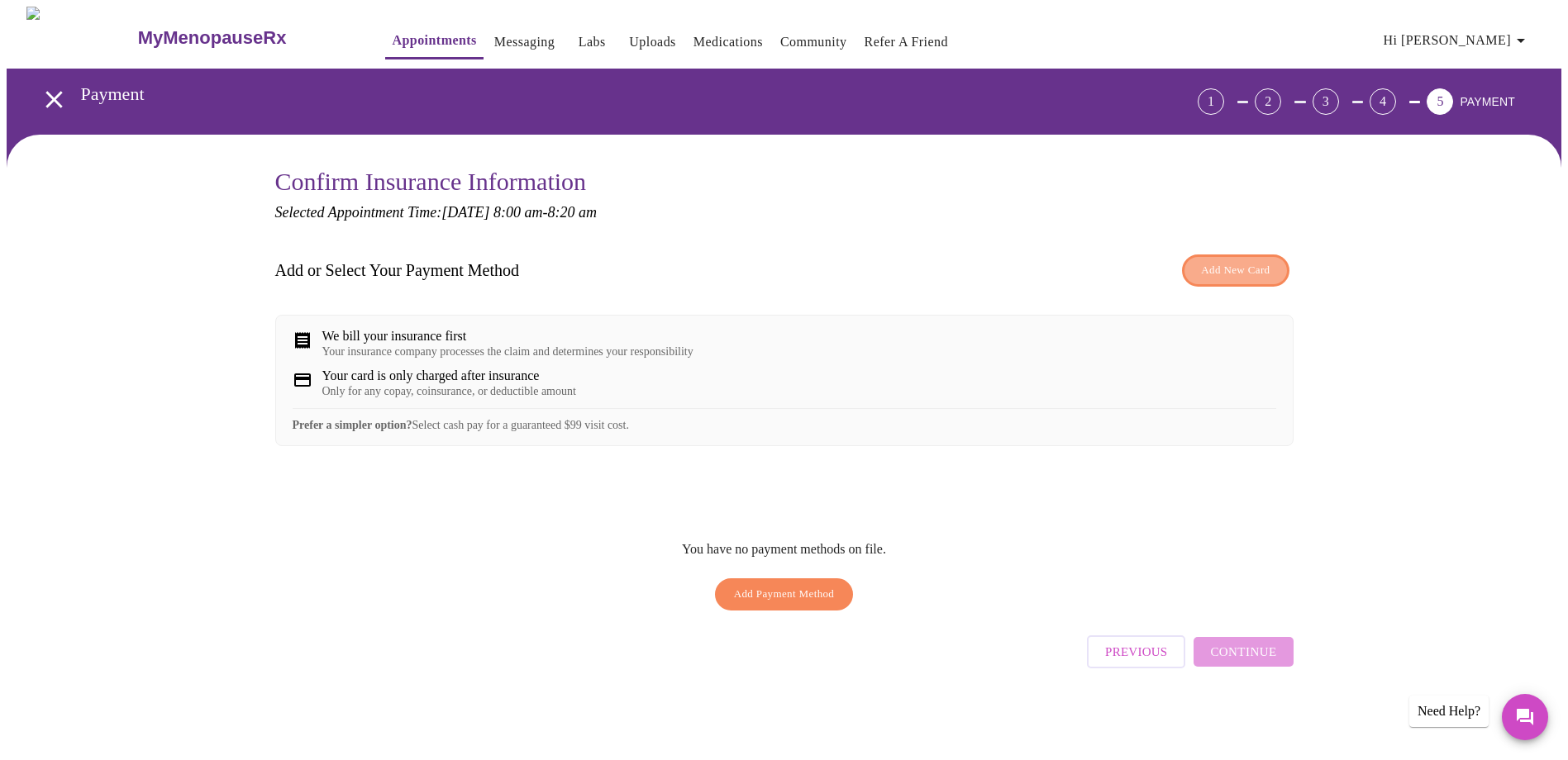
click at [1220, 274] on span "Add New Card" at bounding box center [1235, 271] width 69 height 19
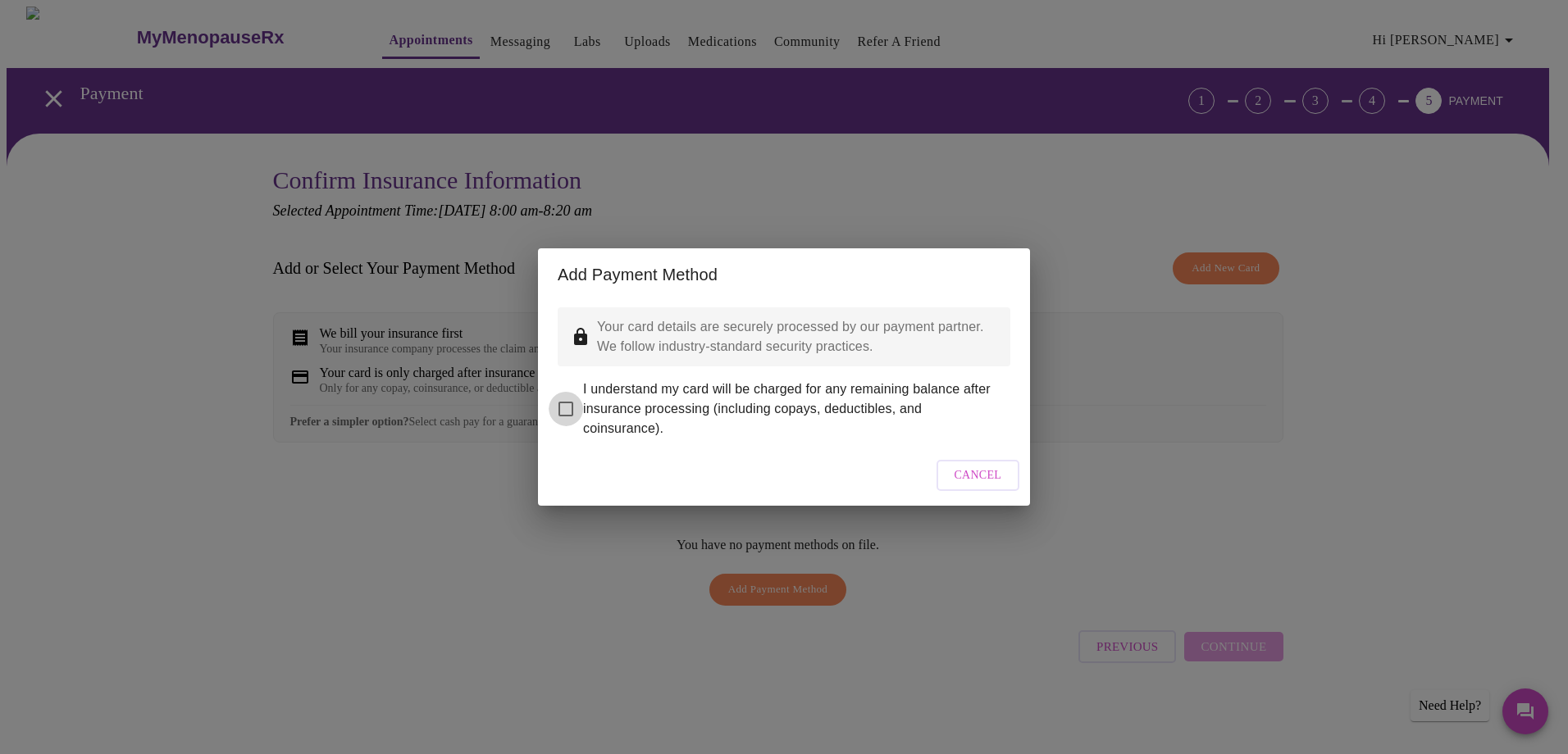
click at [566, 398] on input "I understand my card will be charged for any remaining balance after insurance …" at bounding box center [565, 409] width 34 height 34
checkbox input "true"
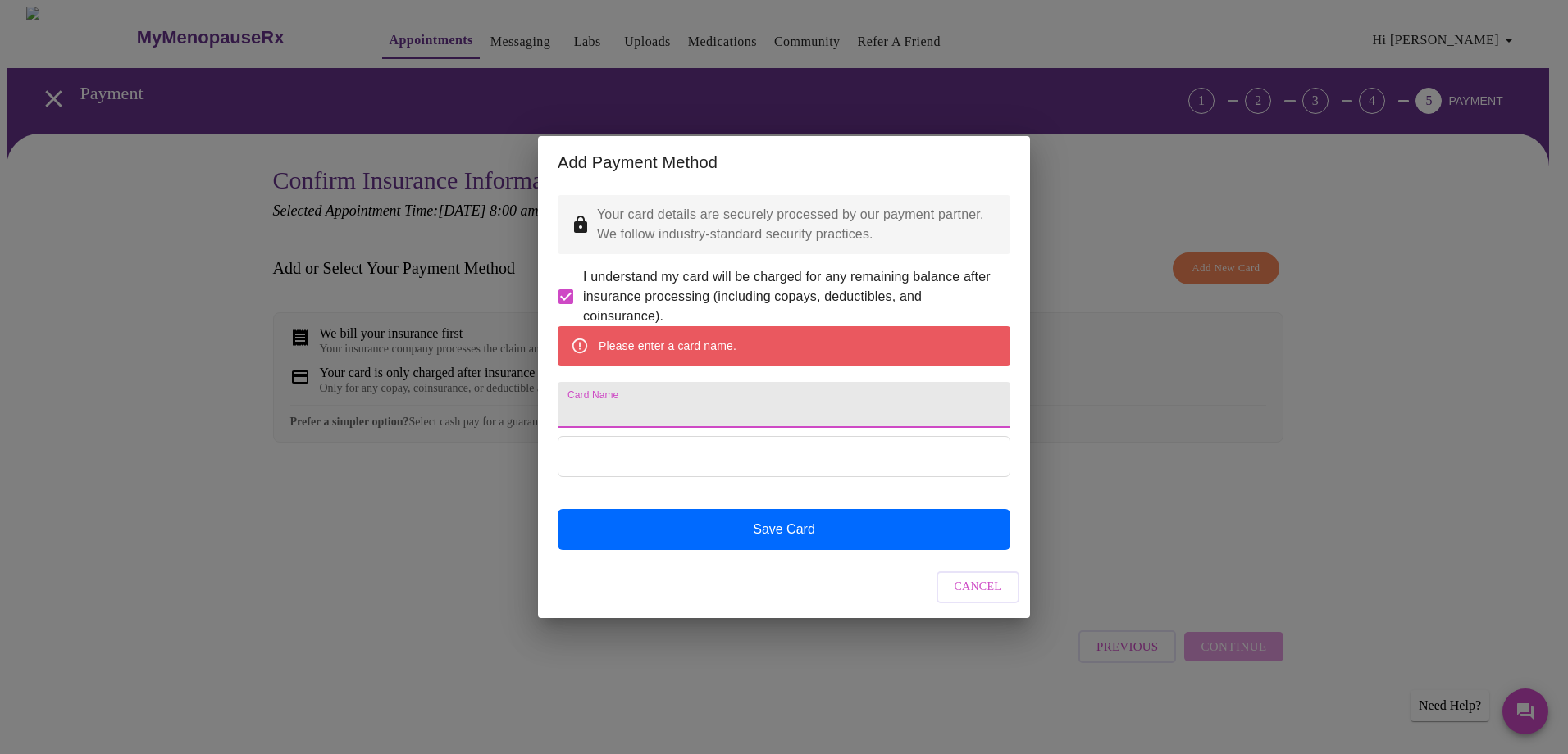
click at [600, 416] on input "Card Name" at bounding box center [784, 405] width 453 height 46
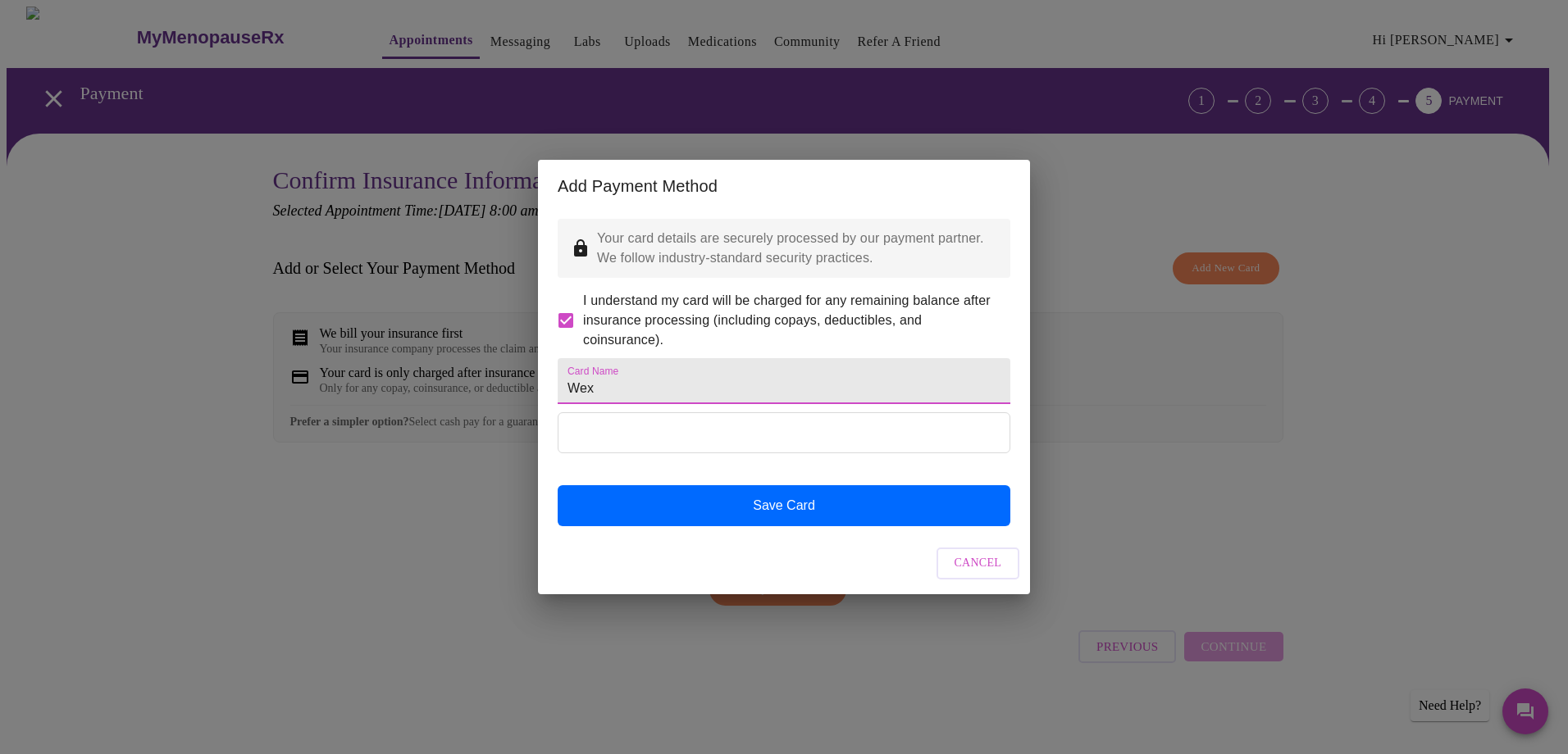
type input "Wex"
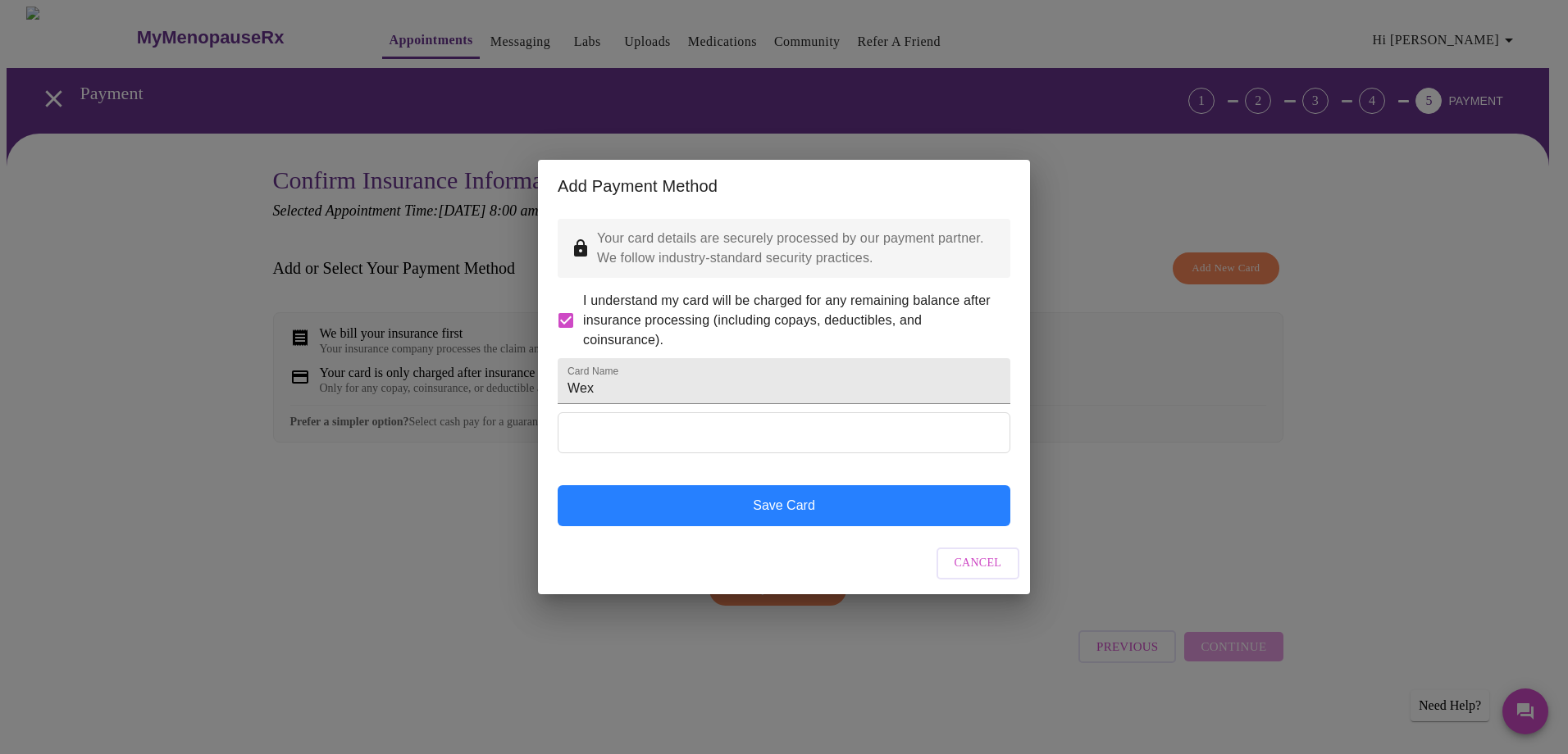
click at [779, 525] on button "Save Card" at bounding box center [784, 505] width 453 height 41
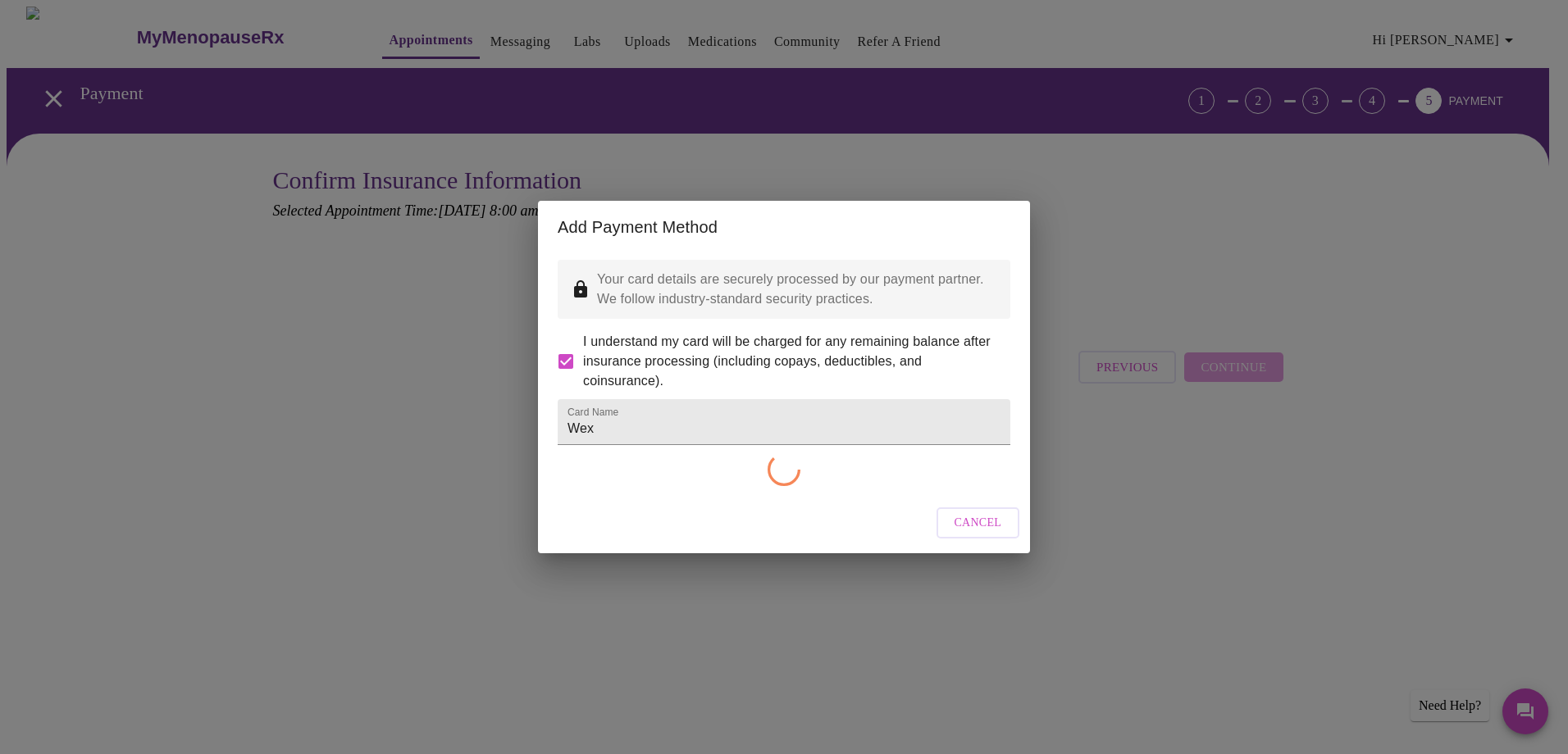
checkbox input "false"
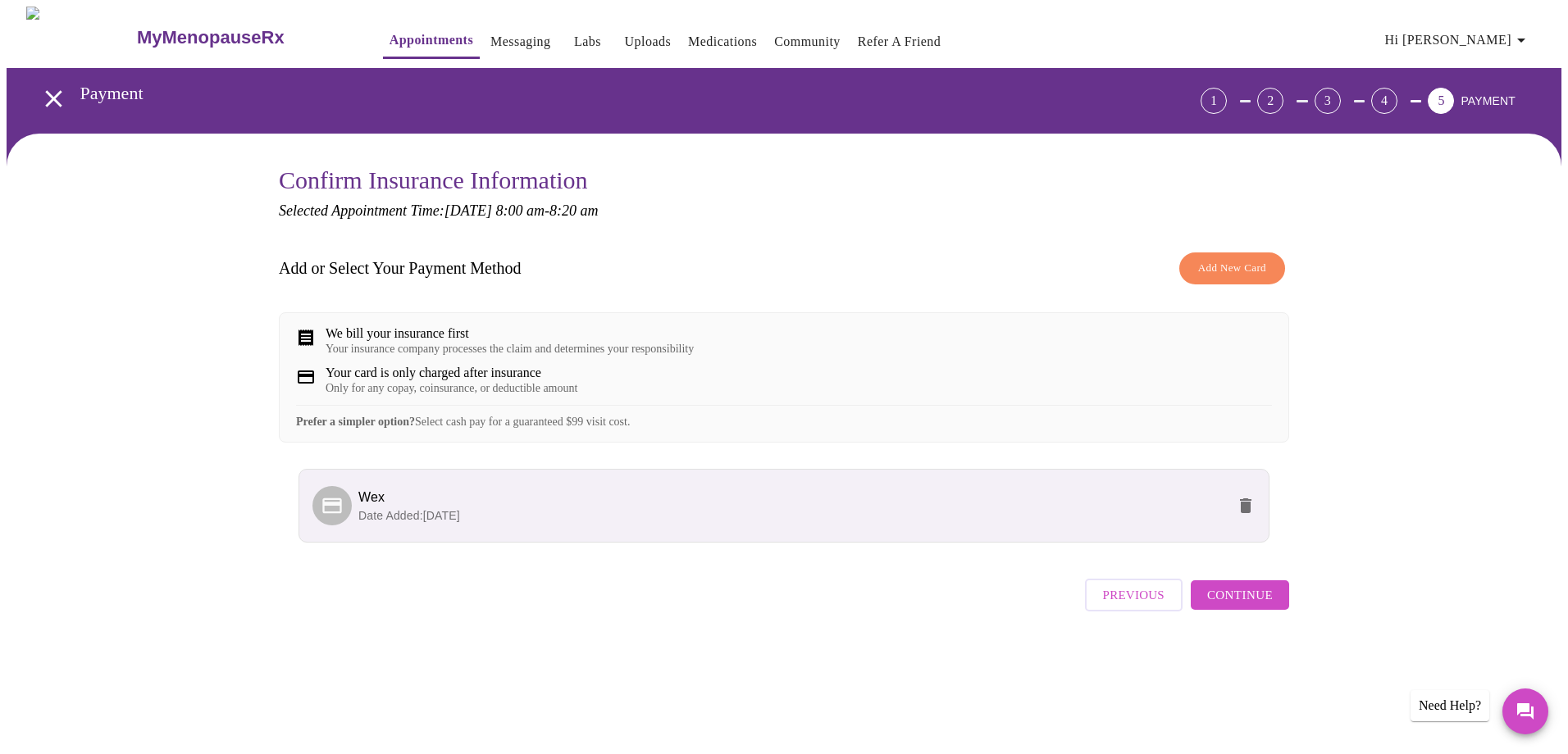
click at [306, 335] on icon at bounding box center [306, 338] width 20 height 20
click at [1239, 606] on span "Continue" at bounding box center [1240, 595] width 66 height 22
